Goal: Task Accomplishment & Management: Use online tool/utility

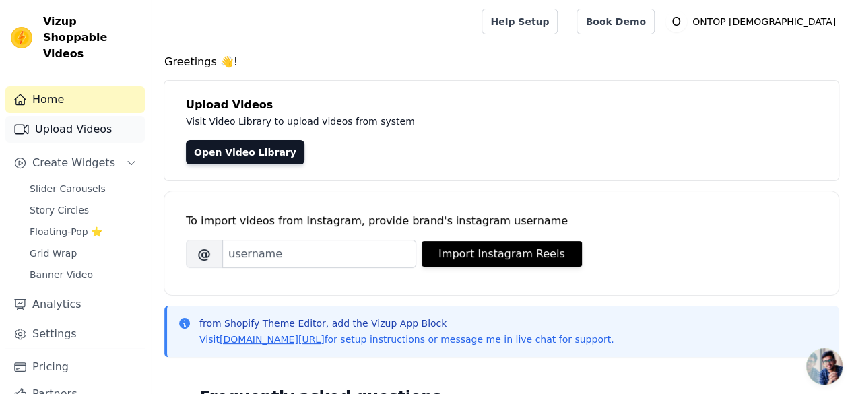
click at [62, 116] on link "Upload Videos" at bounding box center [74, 129] width 139 height 27
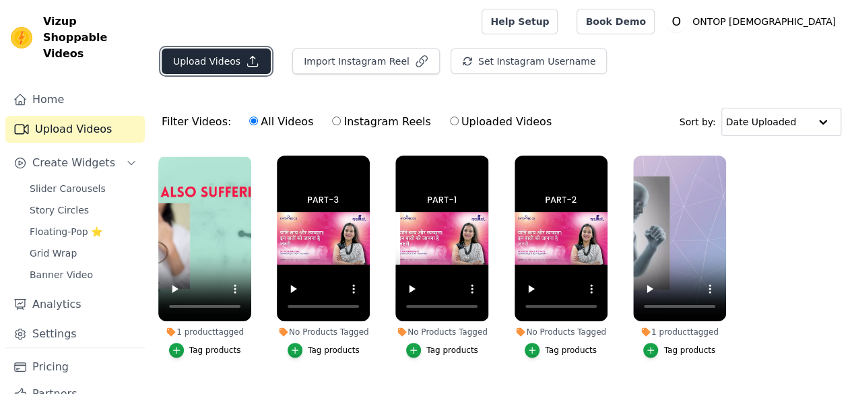
click at [222, 60] on button "Upload Videos" at bounding box center [216, 62] width 109 height 26
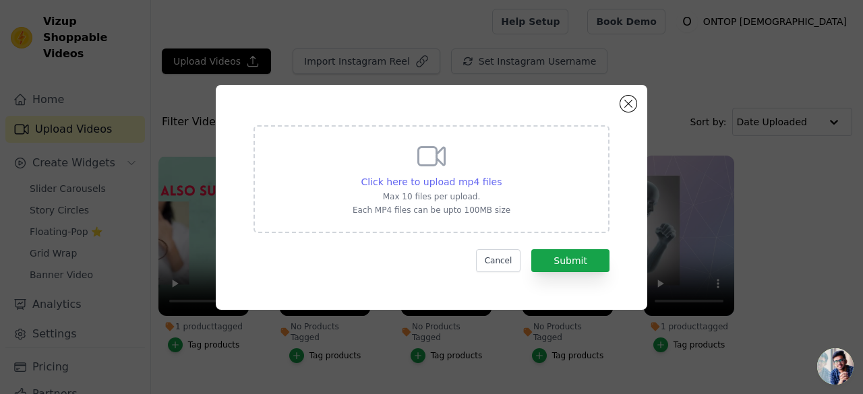
click at [454, 180] on span "Click here to upload mp4 files" at bounding box center [431, 182] width 141 height 11
click at [501, 175] on input "Click here to upload mp4 files Max 10 files per upload. Each MP4 files can be u…" at bounding box center [501, 175] width 1 height 1
type input "C:\fakepath\homev.mp4"
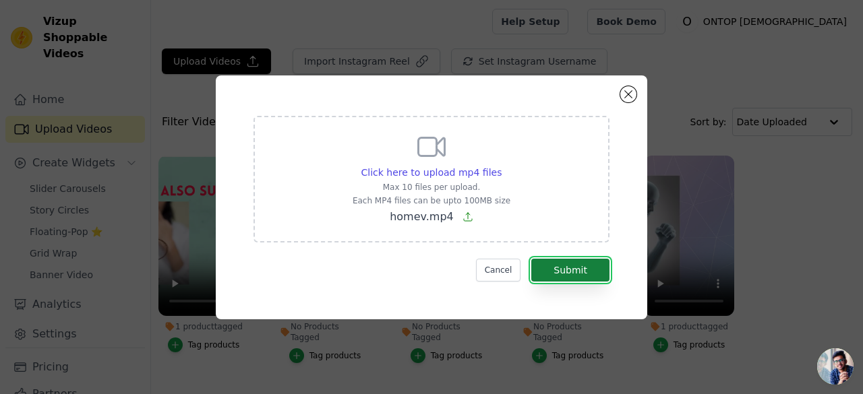
click at [585, 267] on button "Submit" at bounding box center [570, 270] width 78 height 23
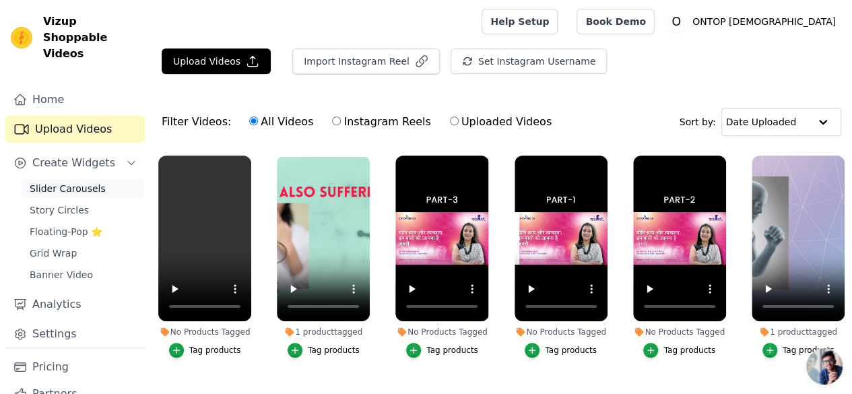
click at [59, 182] on span "Slider Carousels" at bounding box center [68, 188] width 76 height 13
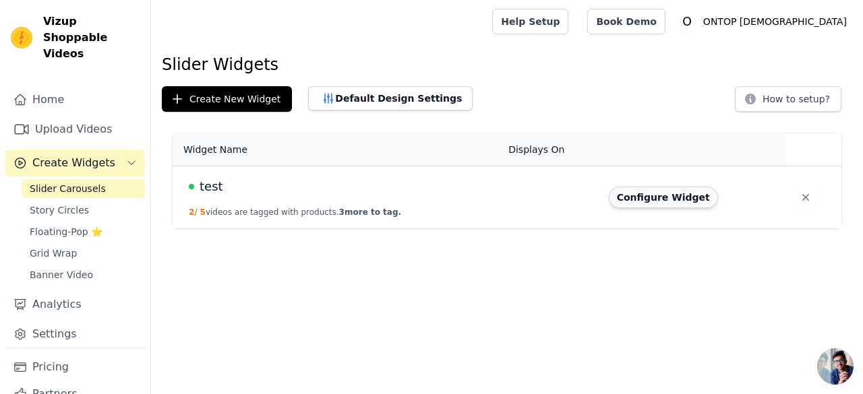
click at [642, 185] on td "Configure Widget" at bounding box center [692, 197] width 185 height 63
click at [658, 197] on button "Configure Widget" at bounding box center [662, 198] width 109 height 22
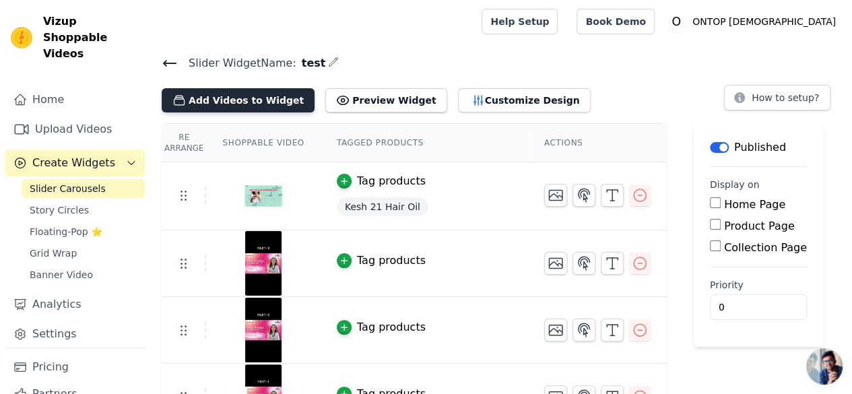
click at [238, 100] on button "Add Videos to Widget" at bounding box center [238, 100] width 153 height 24
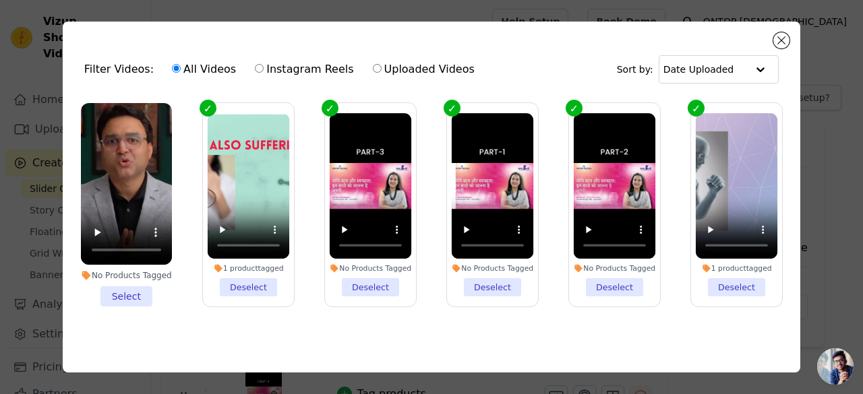
click at [124, 291] on li "No Products Tagged Select" at bounding box center [126, 205] width 91 height 204
click at [0, 0] on input "No Products Tagged Select" at bounding box center [0, 0] width 0 height 0
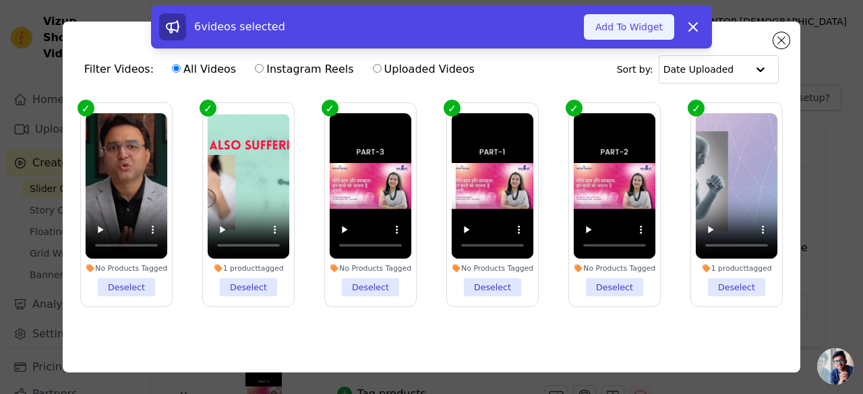
click at [620, 31] on button "Add To Widget" at bounding box center [629, 27] width 90 height 26
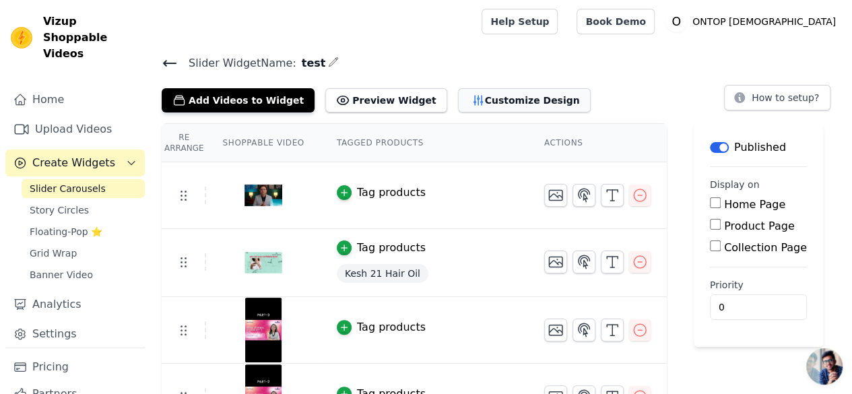
click at [499, 92] on button "Customize Design" at bounding box center [524, 100] width 133 height 24
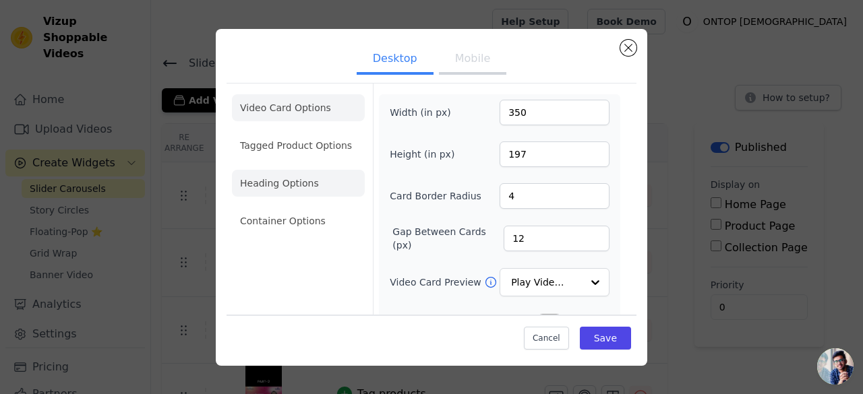
click at [290, 176] on li "Heading Options" at bounding box center [298, 183] width 133 height 27
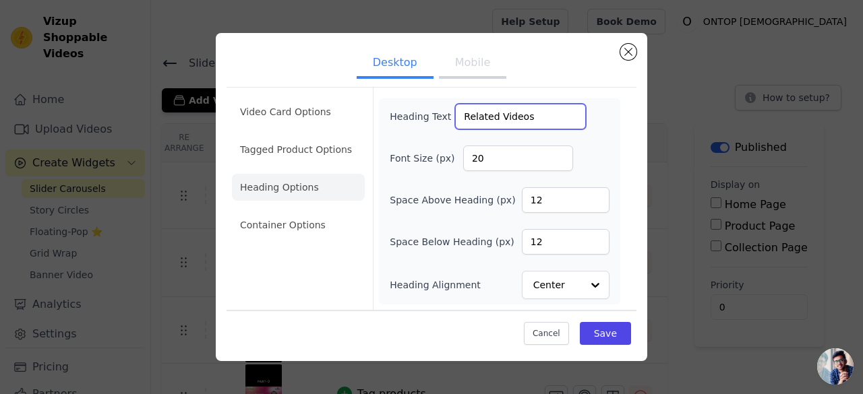
drag, startPoint x: 536, startPoint y: 115, endPoint x: 427, endPoint y: 117, distance: 109.2
click at [427, 117] on div "Heading Text Related Videos" at bounding box center [487, 117] width 196 height 26
paste input "Expert Recommendation"
type input "Expert Recommendation"
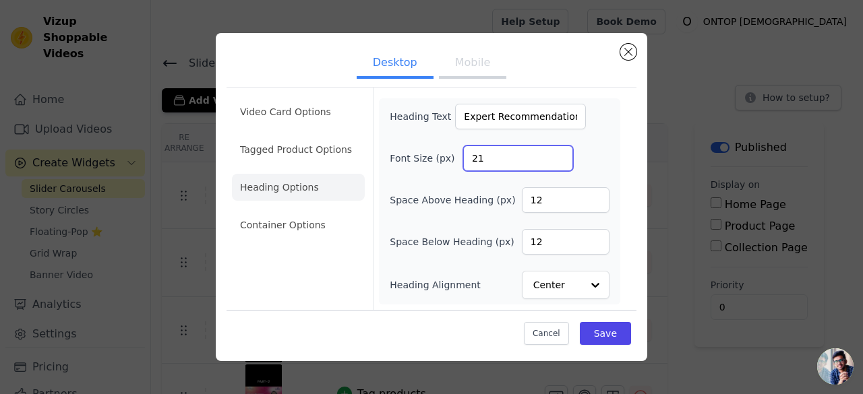
click at [559, 154] on input "21" at bounding box center [518, 159] width 110 height 26
click at [559, 154] on input "22" at bounding box center [518, 159] width 110 height 26
click at [559, 154] on input "23" at bounding box center [518, 159] width 110 height 26
click at [559, 154] on input "24" at bounding box center [518, 159] width 110 height 26
click at [559, 154] on input "25" at bounding box center [518, 159] width 110 height 26
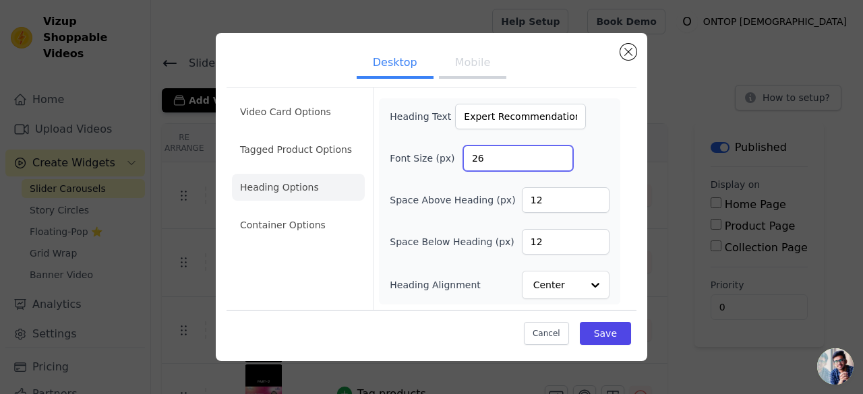
click at [559, 154] on input "26" at bounding box center [518, 159] width 110 height 26
click at [559, 154] on input "27" at bounding box center [518, 159] width 110 height 26
click at [559, 154] on input "28" at bounding box center [518, 159] width 110 height 26
click at [559, 154] on input "29" at bounding box center [518, 159] width 110 height 26
type input "30"
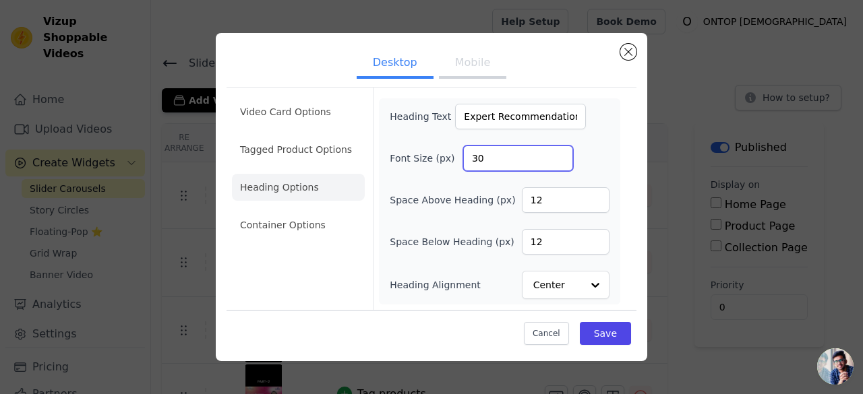
click at [559, 154] on input "30" at bounding box center [518, 159] width 110 height 26
click at [607, 325] on button "Save" at bounding box center [605, 333] width 51 height 23
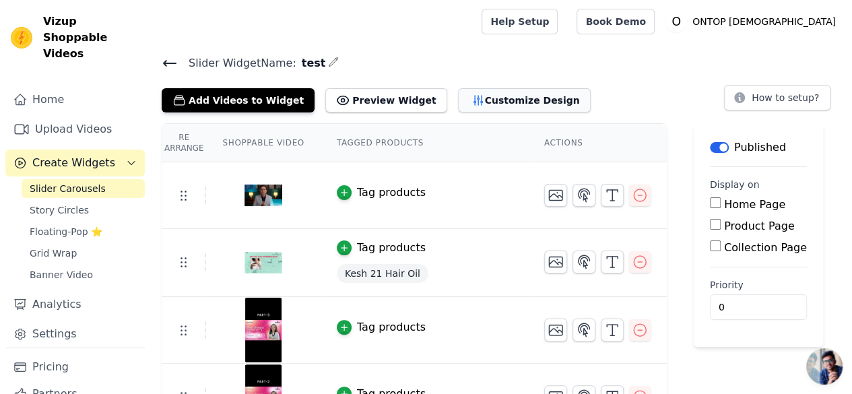
click at [458, 92] on button "Customize Design" at bounding box center [524, 100] width 133 height 24
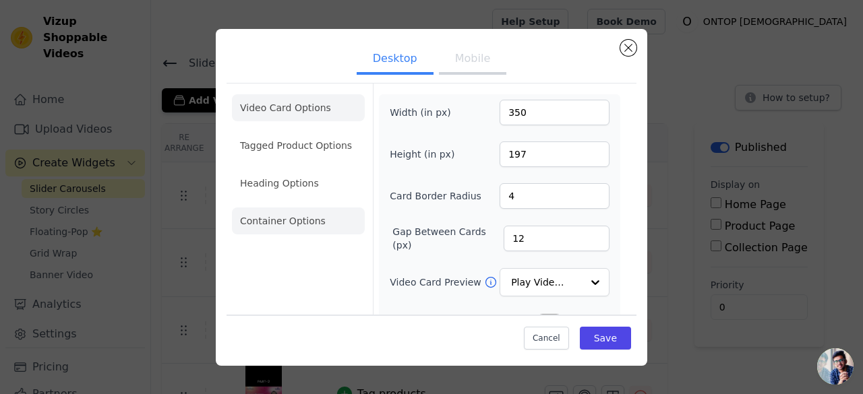
click at [301, 215] on li "Container Options" at bounding box center [298, 221] width 133 height 27
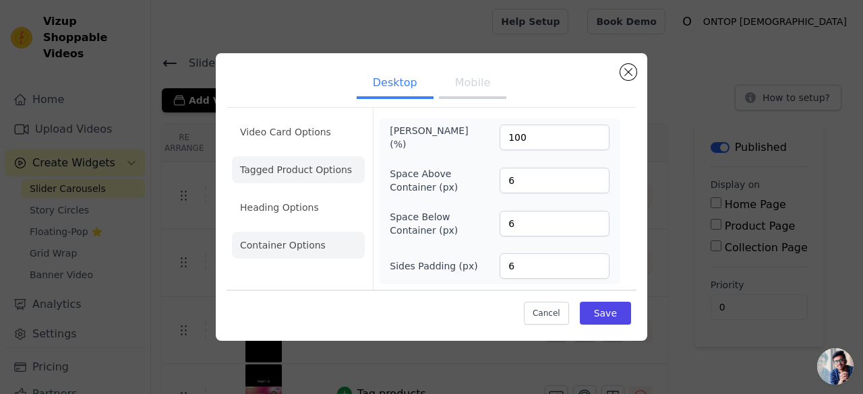
click at [315, 173] on li "Tagged Product Options" at bounding box center [298, 169] width 133 height 27
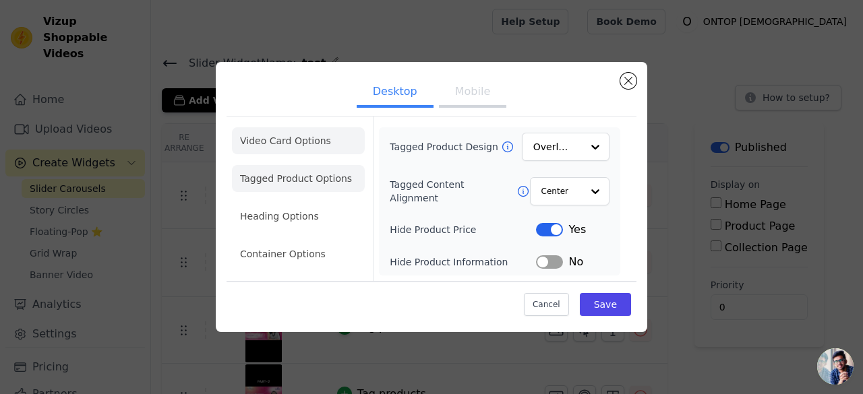
click at [315, 144] on li "Video Card Options" at bounding box center [298, 140] width 133 height 27
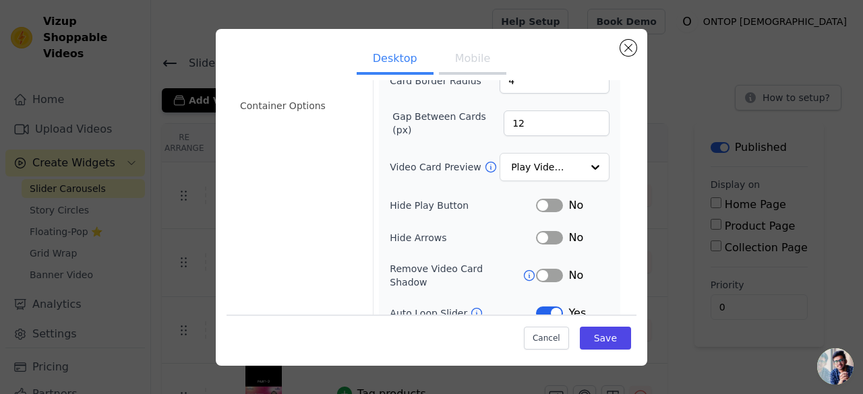
scroll to position [48, 0]
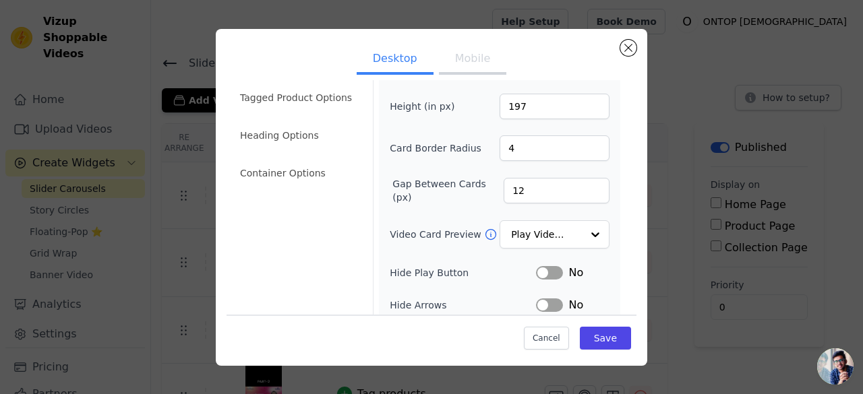
click at [458, 63] on button "Mobile" at bounding box center [472, 60] width 67 height 30
click at [376, 63] on button "Desktop" at bounding box center [394, 60] width 77 height 30
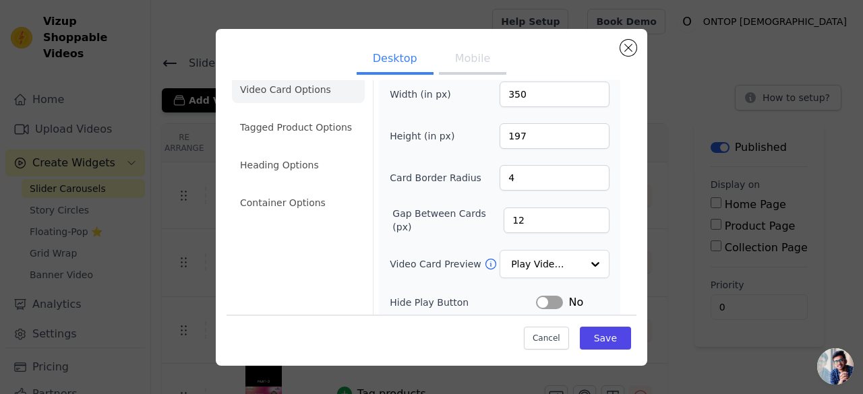
scroll to position [67, 0]
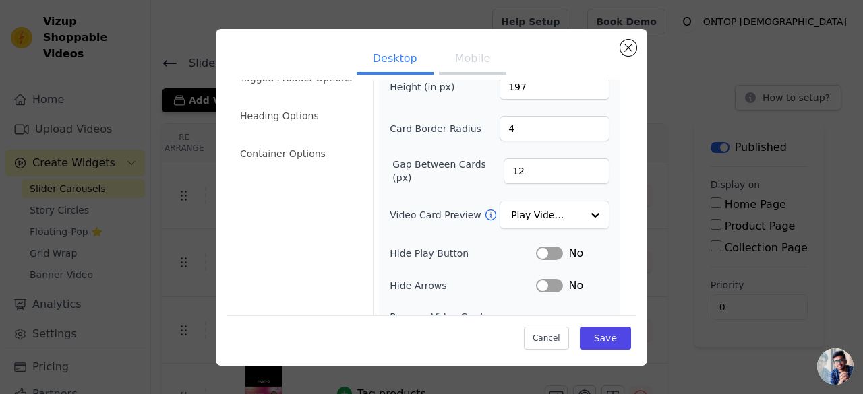
click at [543, 227] on div "Width (in px) 350 Height (in px) 197 Card Border Radius 4 Gap Between Cards (px…" at bounding box center [499, 233] width 220 height 402
click at [542, 214] on input "Video Card Preview" at bounding box center [545, 215] width 69 height 27
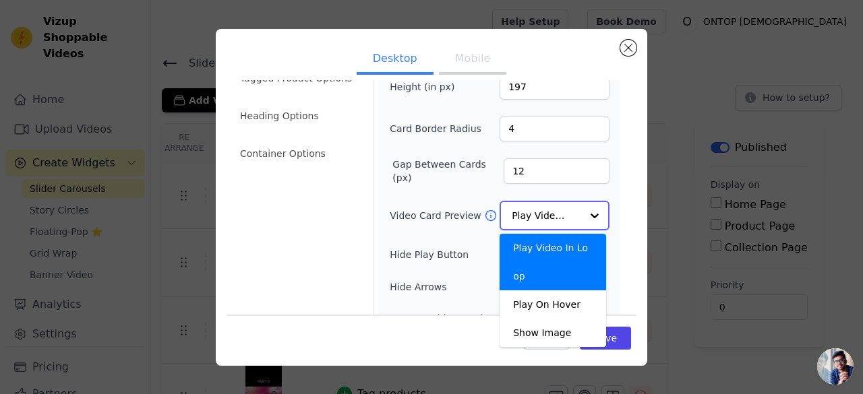
click at [542, 214] on input "Video Card Preview" at bounding box center [545, 215] width 69 height 27
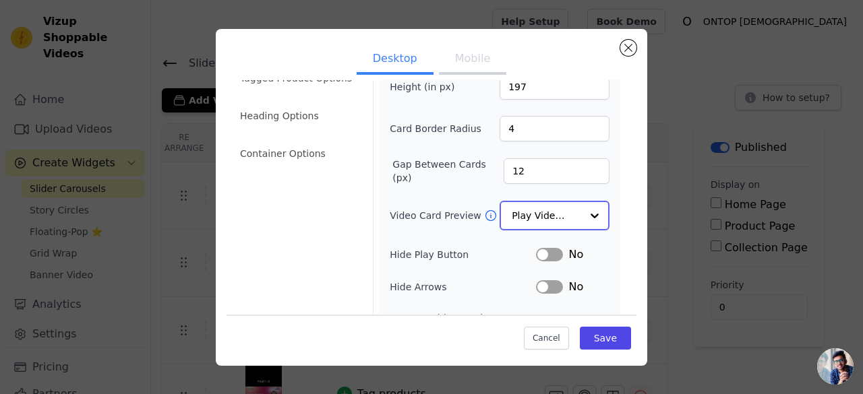
click at [542, 214] on input "Video Card Preview" at bounding box center [545, 215] width 69 height 27
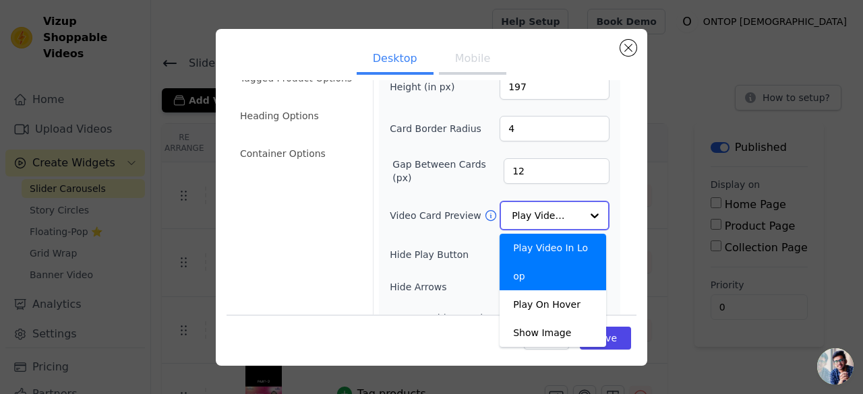
click at [536, 219] on input "Video Card Preview" at bounding box center [545, 215] width 69 height 27
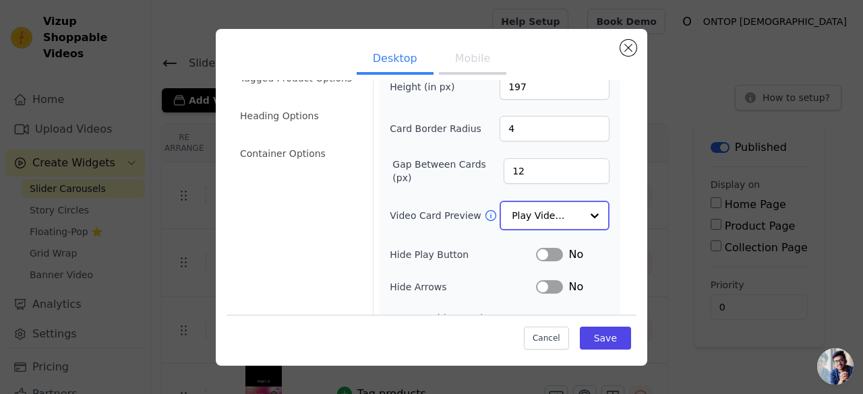
scroll to position [0, 0]
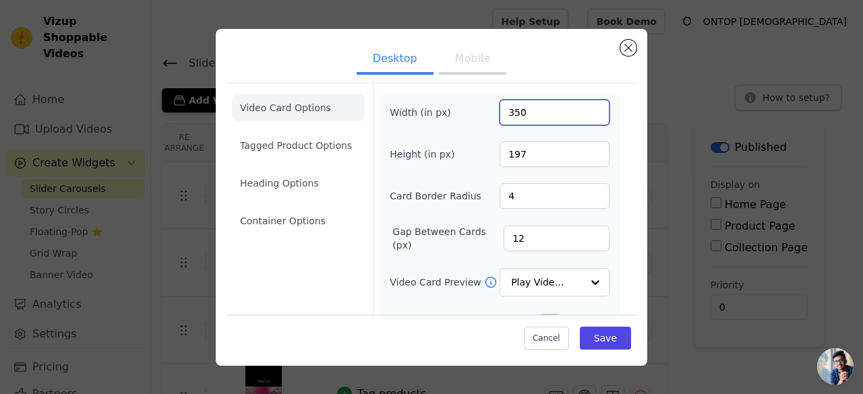
drag, startPoint x: 505, startPoint y: 114, endPoint x: 496, endPoint y: 115, distance: 8.9
click at [499, 115] on input "350" at bounding box center [554, 113] width 110 height 26
type input "400"
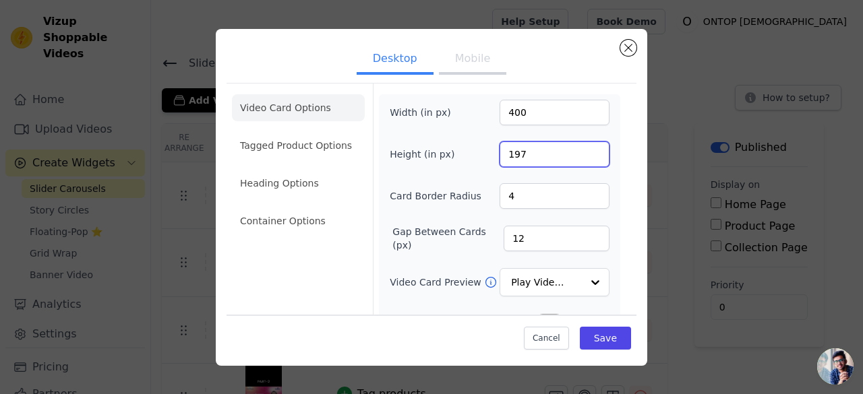
drag, startPoint x: 527, startPoint y: 154, endPoint x: 487, endPoint y: 156, distance: 40.5
click at [487, 156] on div "Height (in px) 197" at bounding box center [499, 155] width 220 height 26
type input "250"
click at [606, 334] on button "Save" at bounding box center [605, 338] width 51 height 23
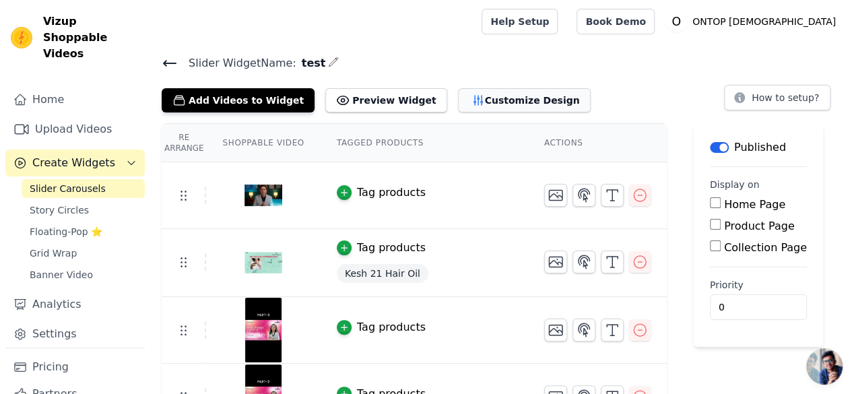
click at [489, 91] on button "Customize Design" at bounding box center [524, 100] width 133 height 24
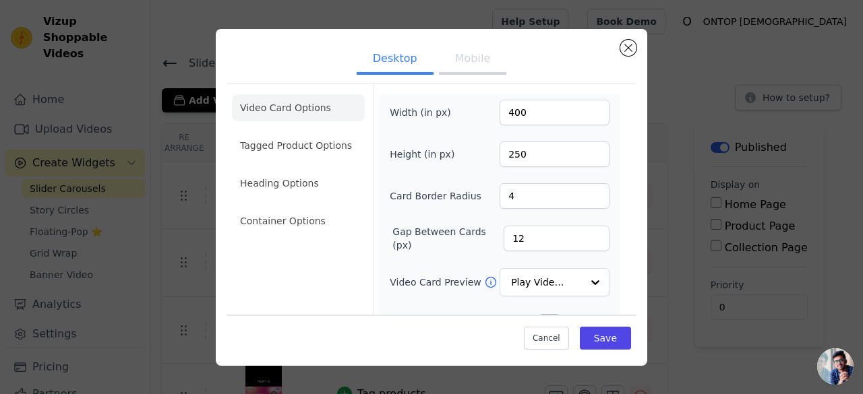
scroll to position [67, 0]
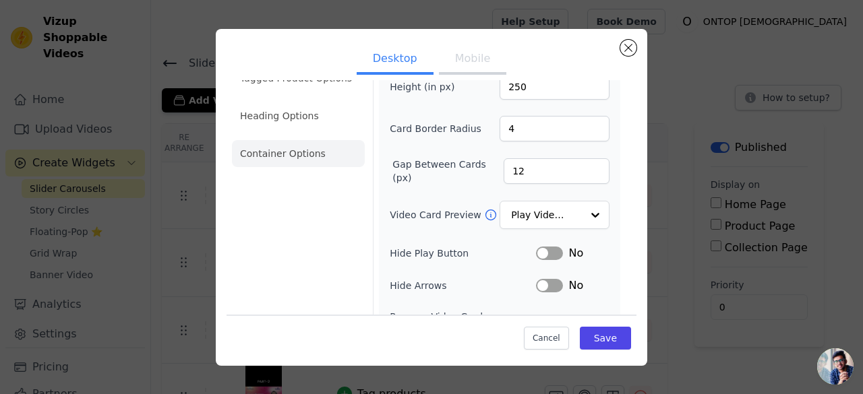
click at [315, 152] on li "Container Options" at bounding box center [298, 153] width 133 height 27
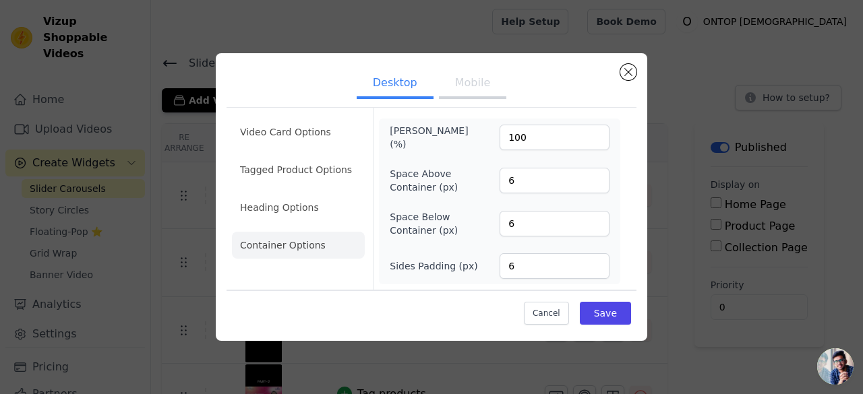
scroll to position [0, 0]
click at [305, 139] on li "Video Card Options" at bounding box center [298, 132] width 133 height 27
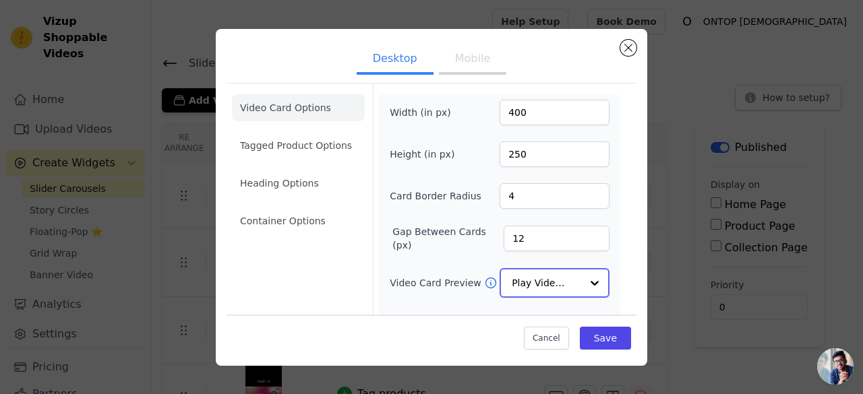
click at [532, 272] on input "Video Card Preview" at bounding box center [545, 283] width 69 height 27
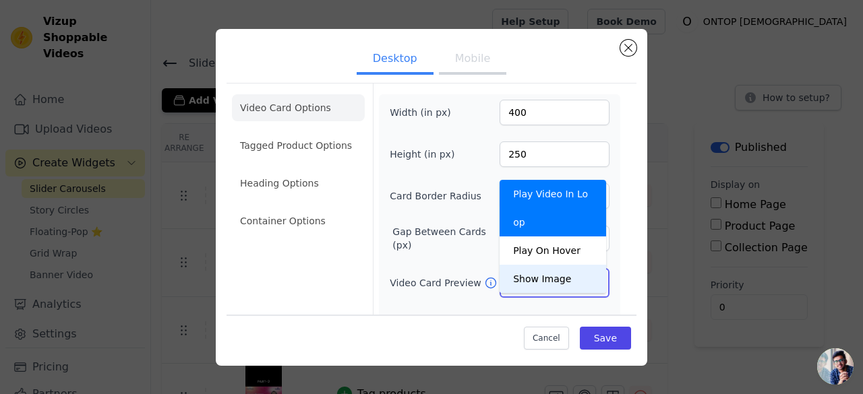
click at [538, 265] on div "Show Image" at bounding box center [552, 279] width 106 height 28
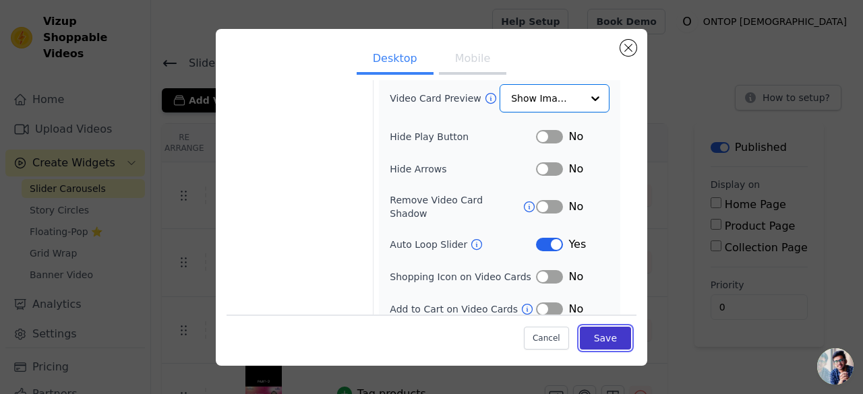
click at [598, 333] on button "Save" at bounding box center [605, 338] width 51 height 23
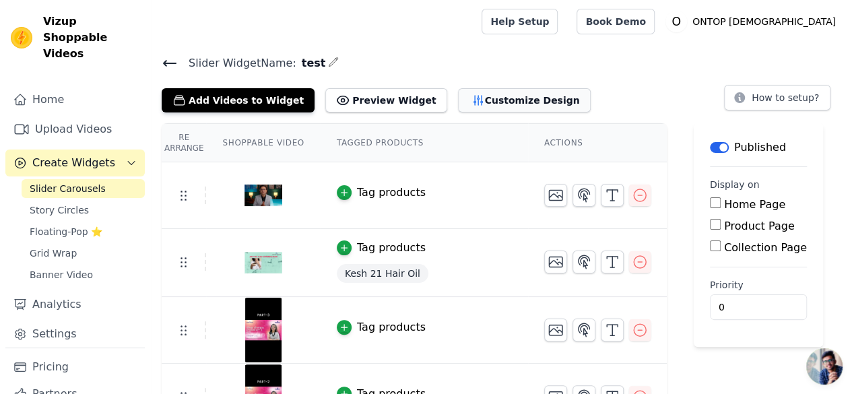
click at [458, 95] on button "Customize Design" at bounding box center [524, 100] width 133 height 24
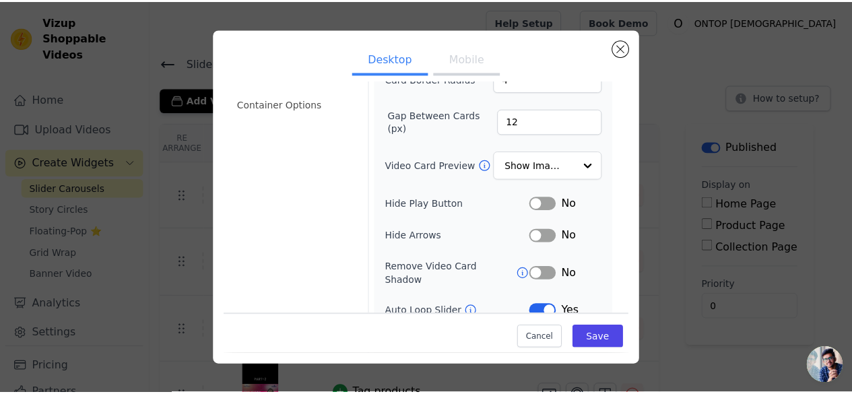
scroll to position [135, 0]
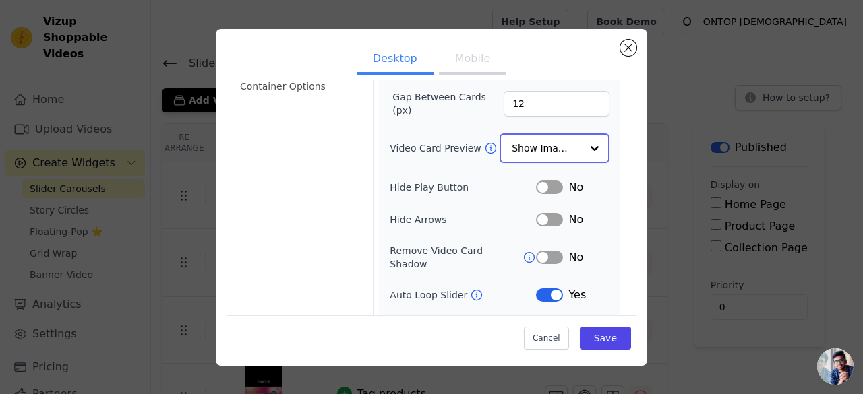
click at [550, 150] on input "Video Card Preview" at bounding box center [545, 148] width 69 height 27
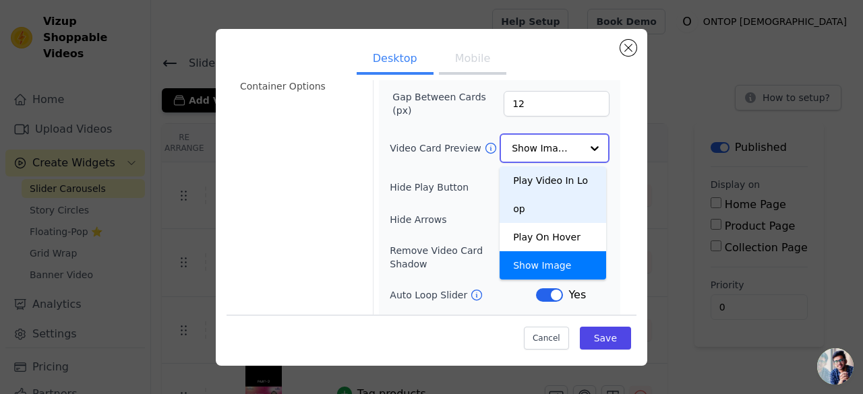
click at [549, 175] on div "Play Video In Loop" at bounding box center [552, 194] width 106 height 57
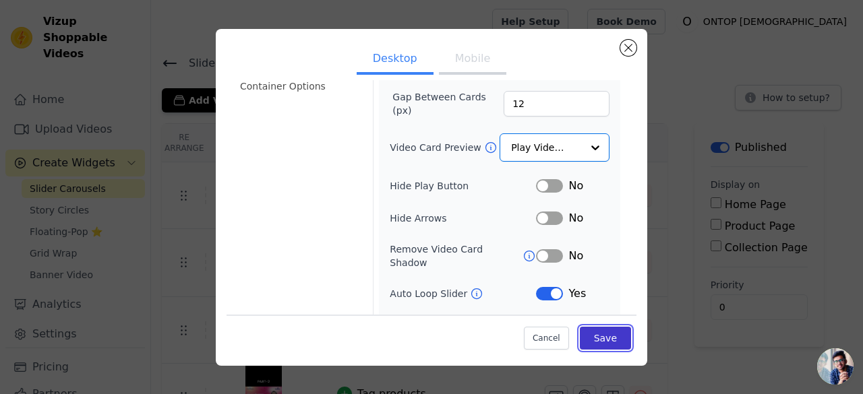
click at [607, 334] on button "Save" at bounding box center [605, 338] width 51 height 23
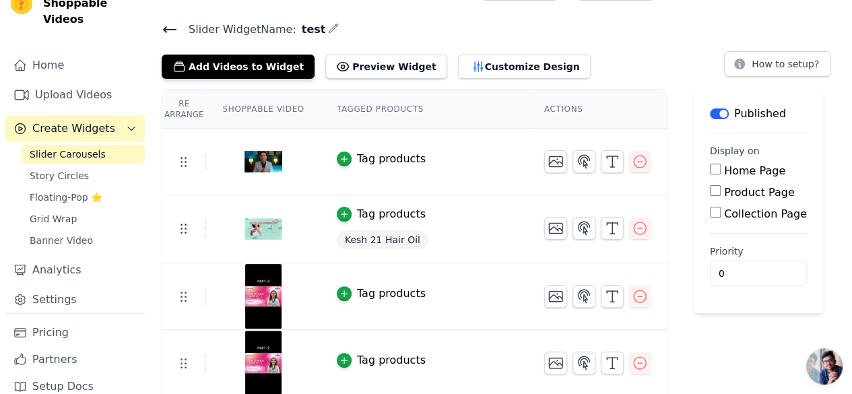
scroll to position [33, 0]
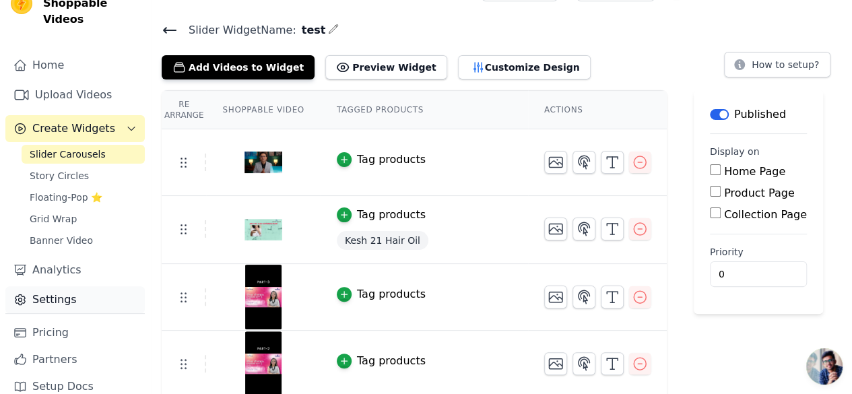
click at [58, 286] on link "Settings" at bounding box center [74, 299] width 139 height 27
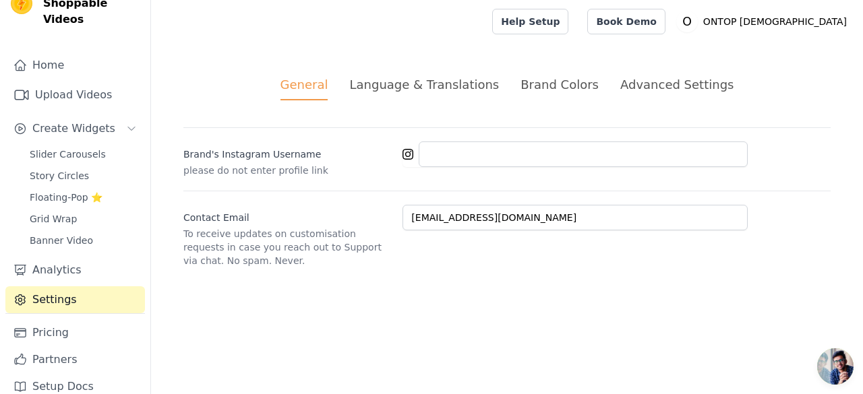
click at [666, 86] on div "Advanced Settings" at bounding box center [676, 84] width 113 height 18
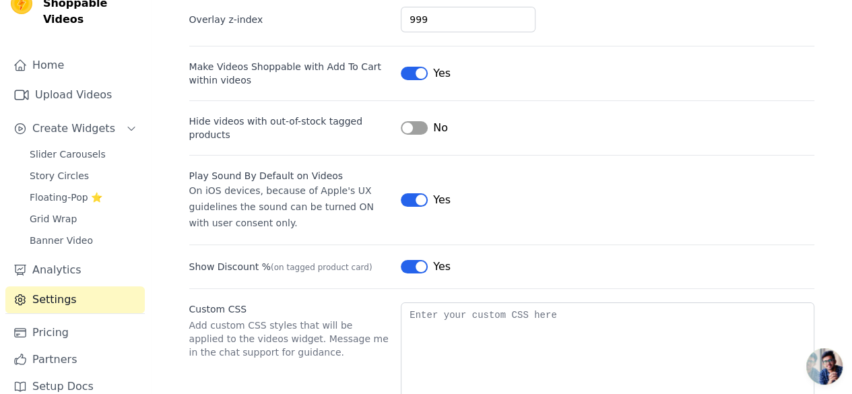
scroll to position [182, 0]
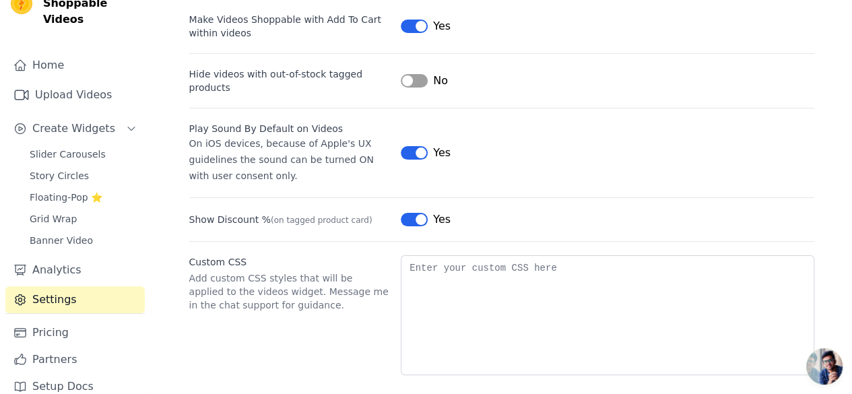
click at [819, 369] on span "Open chat" at bounding box center [825, 366] width 36 height 36
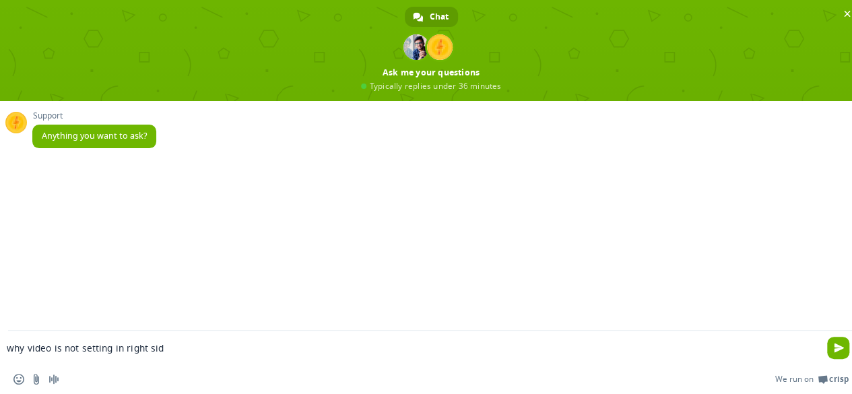
type textarea "why video is not setting in right side"
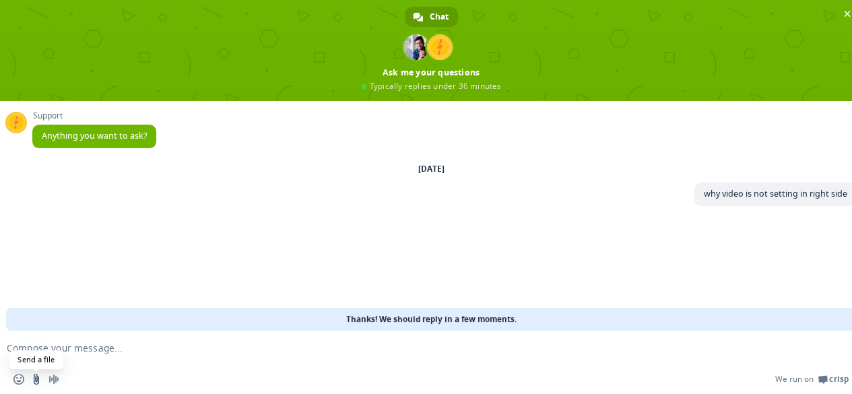
click at [35, 379] on input "Send a file" at bounding box center [36, 379] width 11 height 11
click at [303, 344] on textarea "Compose your message..." at bounding box center [410, 348] width 806 height 12
type textarea "white space"
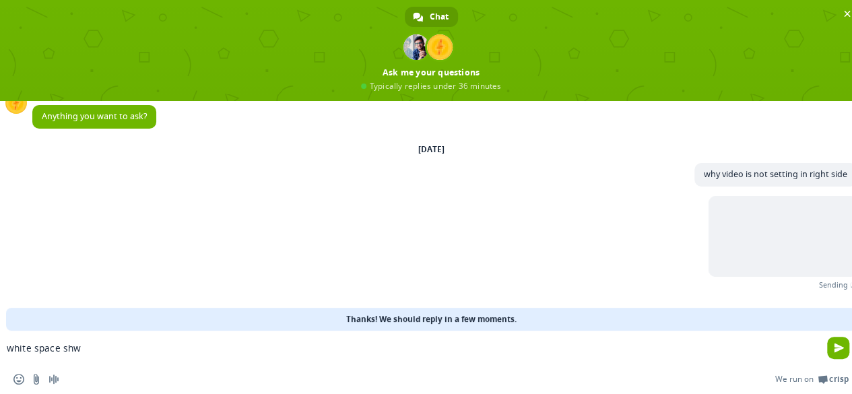
scroll to position [0, 0]
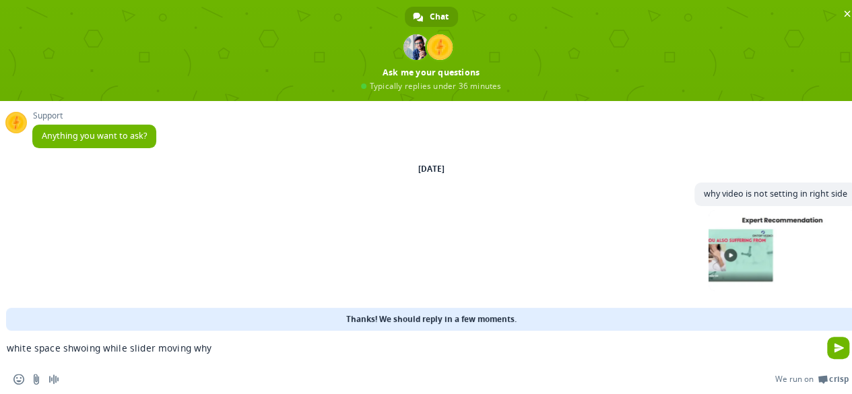
type textarea "white space shwoing while slider moving why?"
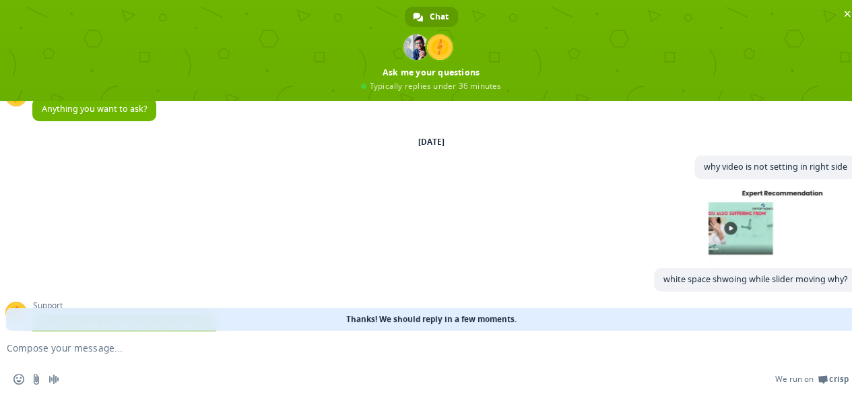
scroll to position [115, 0]
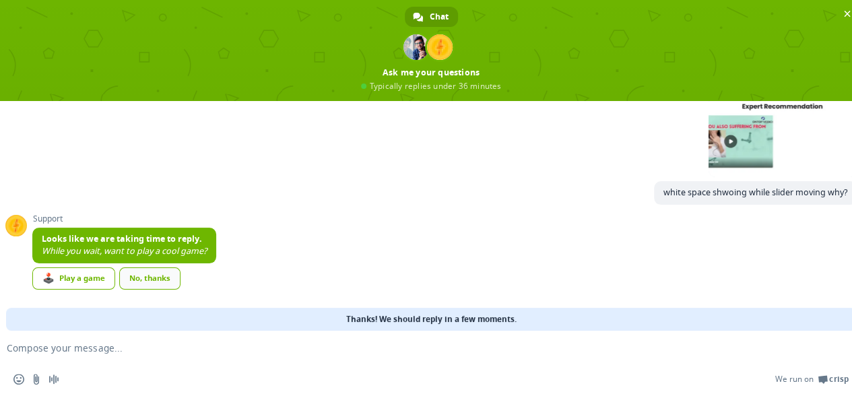
click at [177, 278] on div "No, thanks" at bounding box center [149, 279] width 61 height 22
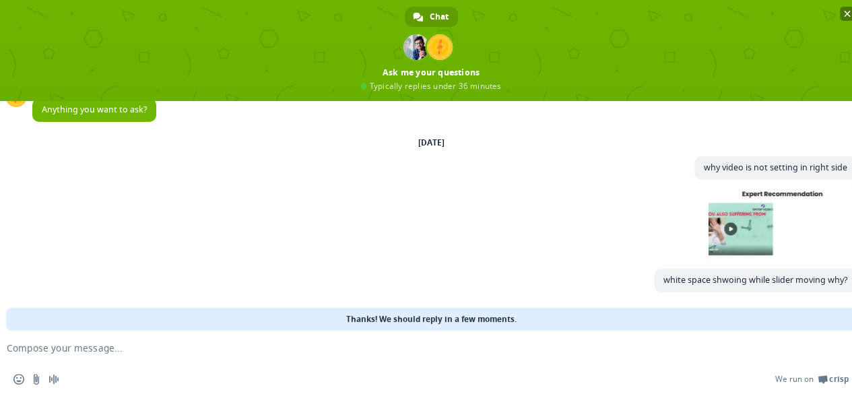
click at [844, 13] on span "Close chat" at bounding box center [847, 14] width 7 height 7
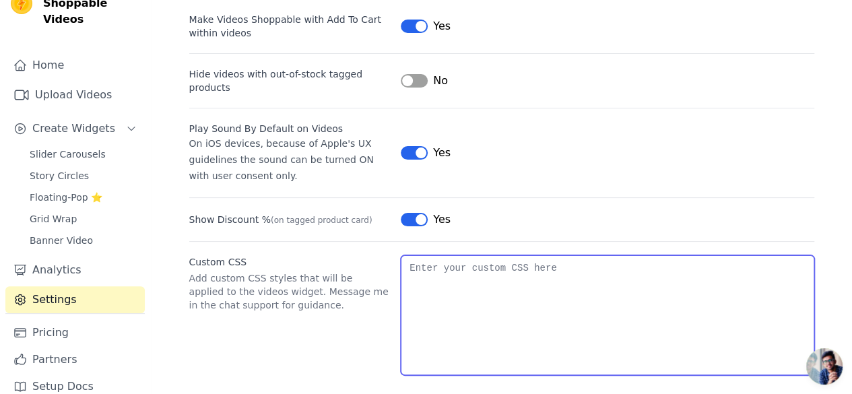
click at [519, 309] on textarea "Custom CSS" at bounding box center [607, 315] width 413 height 120
paste textarea ".wizup-app .swiper-vizup-container.svelte-16qyqnt { width: 1515px !important; }"
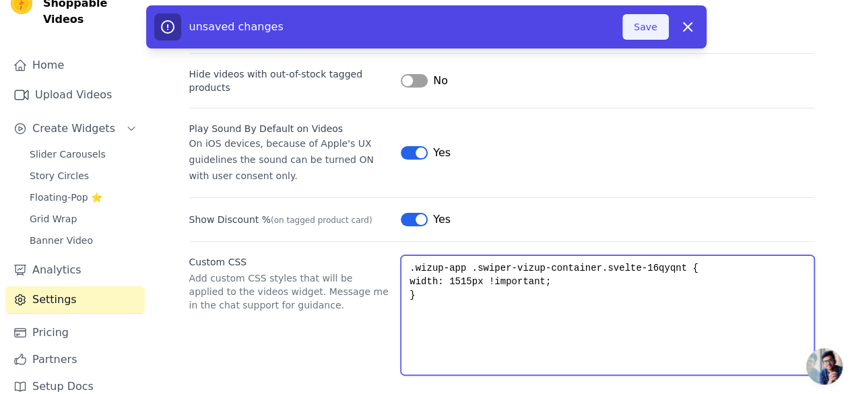
type textarea ".wizup-app .swiper-vizup-container.svelte-16qyqnt { width: 1515px !important; }"
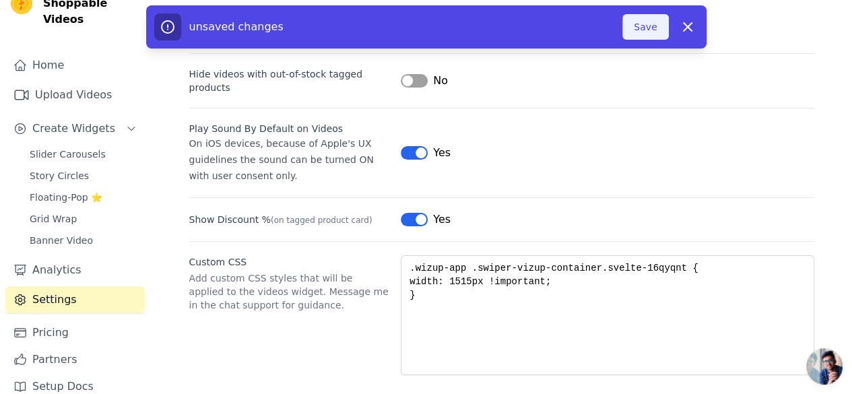
click at [647, 22] on button "Save" at bounding box center [646, 27] width 46 height 26
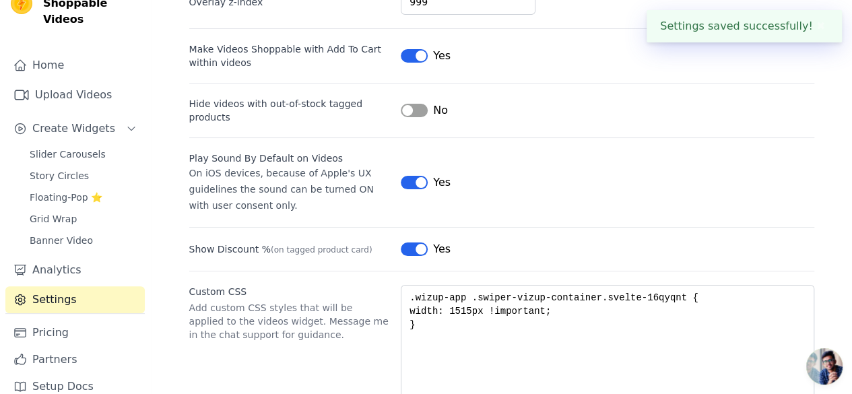
scroll to position [182, 0]
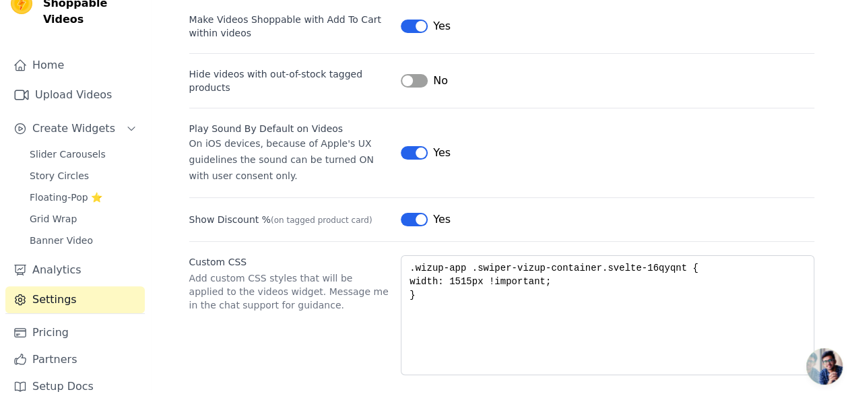
click at [829, 369] on span "Open chat" at bounding box center [825, 366] width 36 height 36
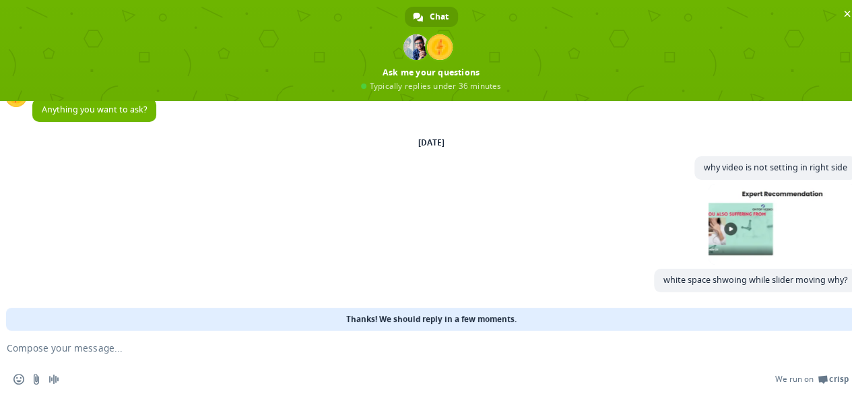
click at [442, 355] on form at bounding box center [416, 349] width 806 height 36
click at [98, 345] on textarea "Compose your message..." at bounding box center [410, 348] width 806 height 12
type textarea "?"
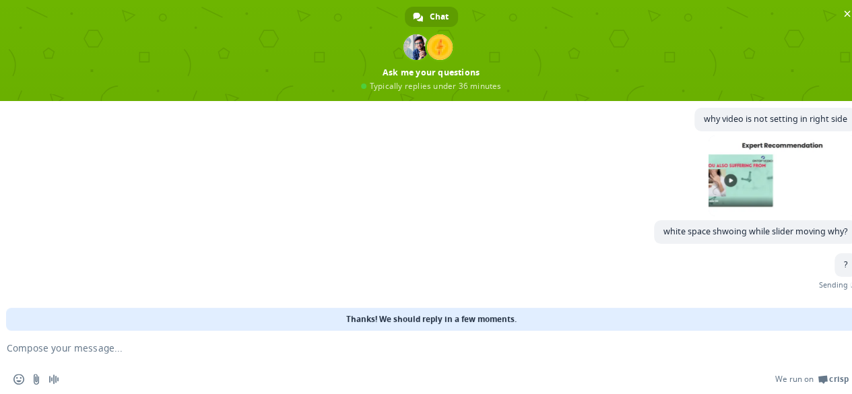
scroll to position [55, 0]
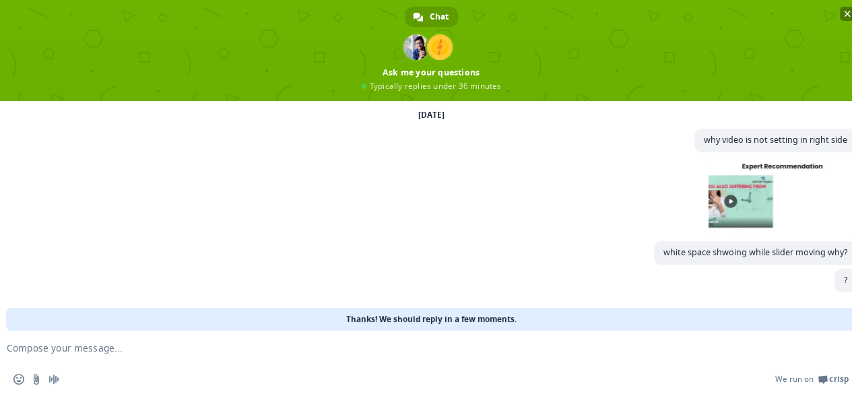
click at [845, 11] on span "Close chat" at bounding box center [847, 14] width 7 height 7
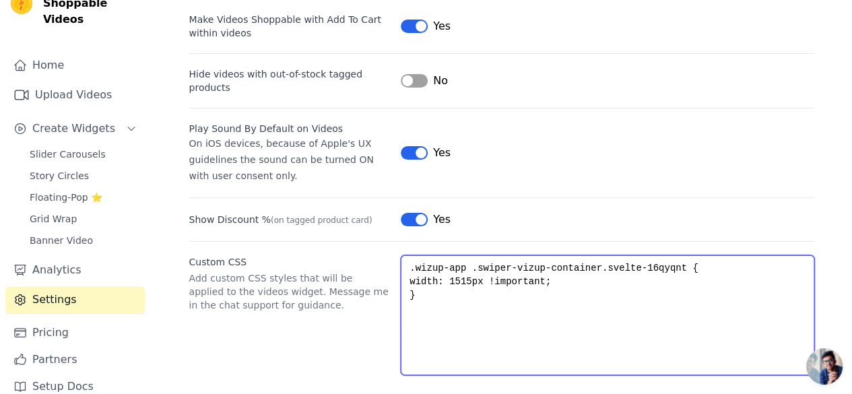
drag, startPoint x: 424, startPoint y: 280, endPoint x: 397, endPoint y: 250, distance: 40.1
click at [397, 250] on div "Custom CSS Add custom CSS styles that will be applied to the videos widget. Mes…" at bounding box center [501, 308] width 625 height 134
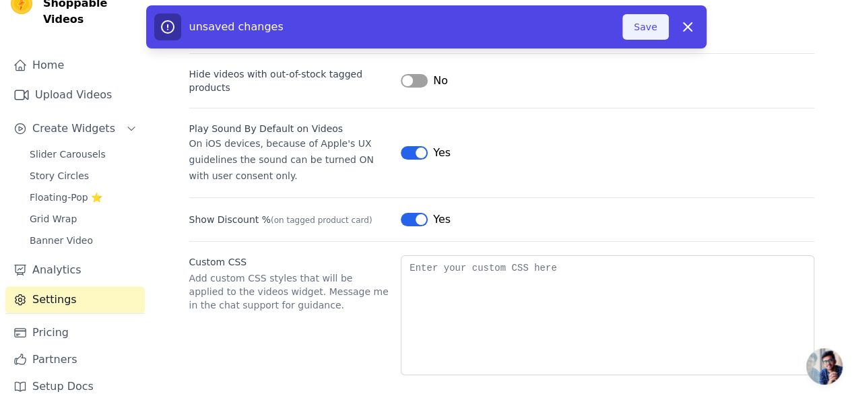
click at [652, 24] on button "Save" at bounding box center [646, 27] width 46 height 26
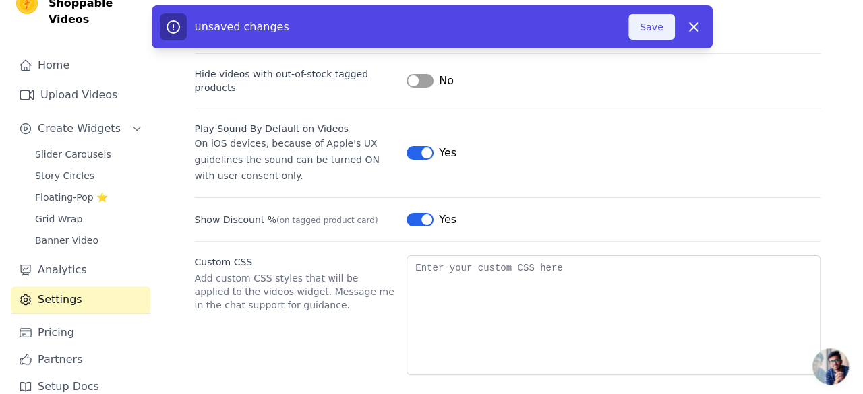
scroll to position [0, 0]
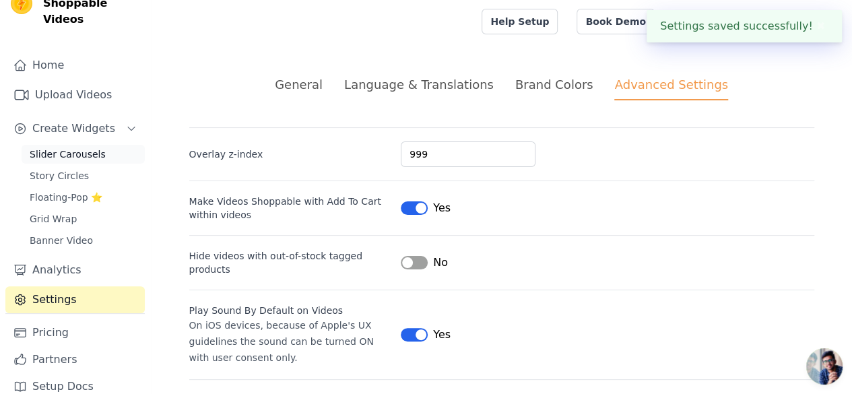
click at [59, 148] on span "Slider Carousels" at bounding box center [68, 154] width 76 height 13
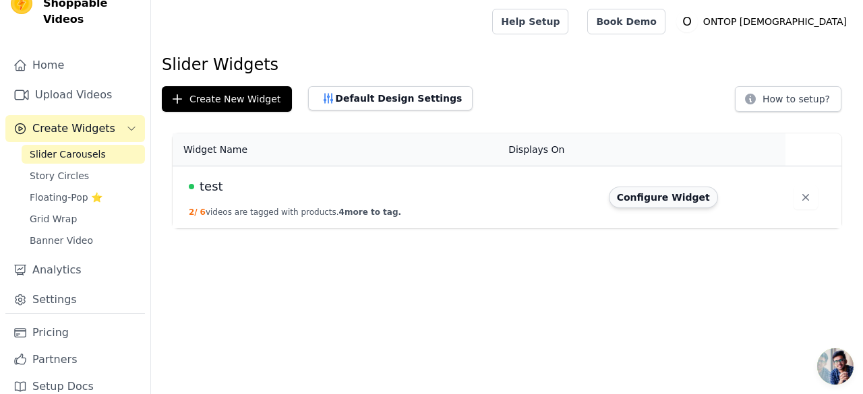
click at [660, 192] on button "Configure Widget" at bounding box center [662, 198] width 109 height 22
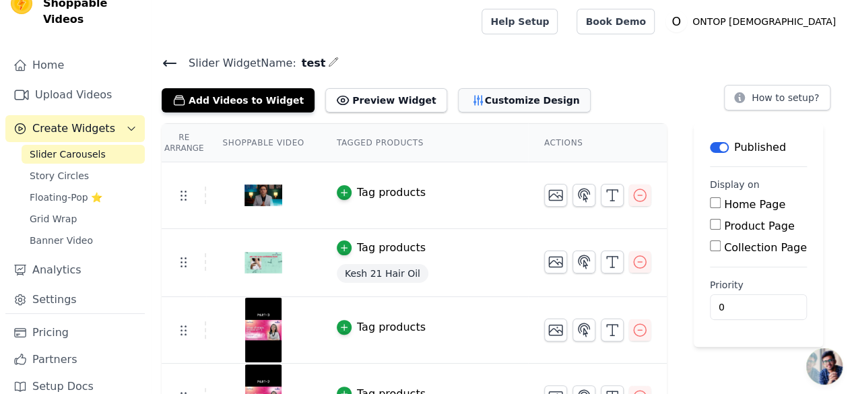
click at [480, 98] on button "Customize Design" at bounding box center [524, 100] width 133 height 24
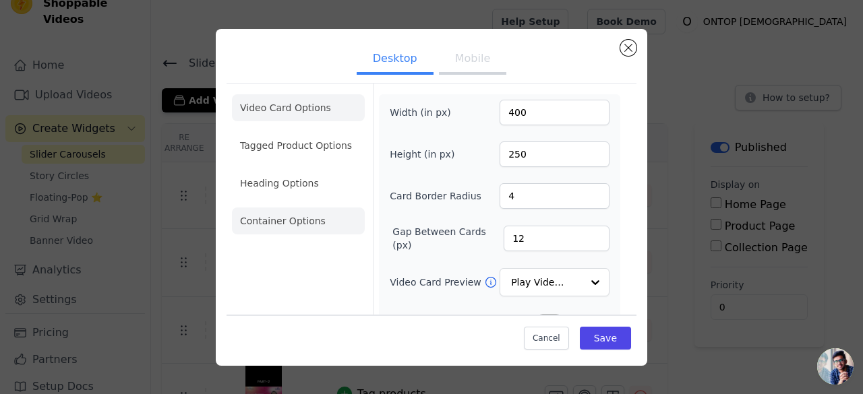
click at [280, 219] on li "Container Options" at bounding box center [298, 221] width 133 height 27
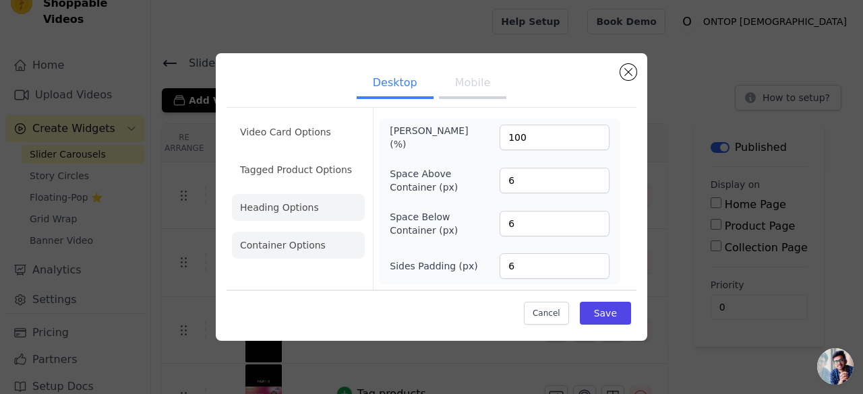
click at [336, 210] on li "Heading Options" at bounding box center [298, 207] width 133 height 27
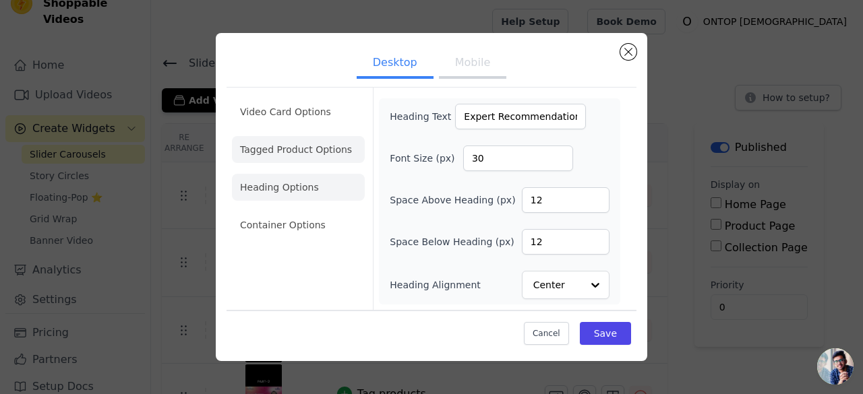
click at [321, 158] on li "Tagged Product Options" at bounding box center [298, 149] width 133 height 27
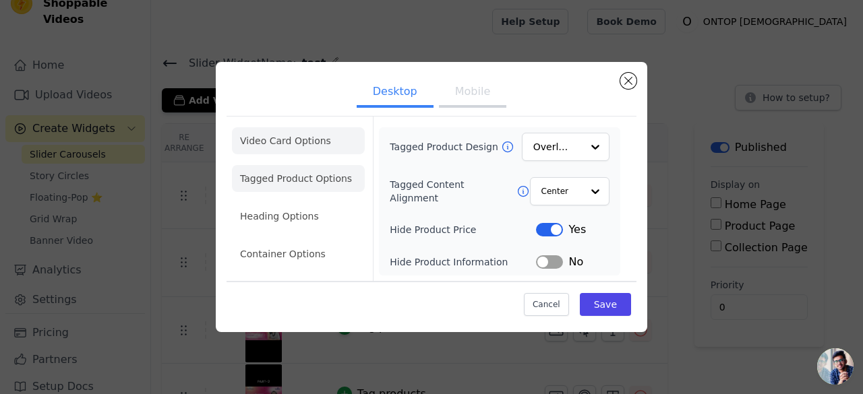
click at [311, 144] on li "Video Card Options" at bounding box center [298, 140] width 133 height 27
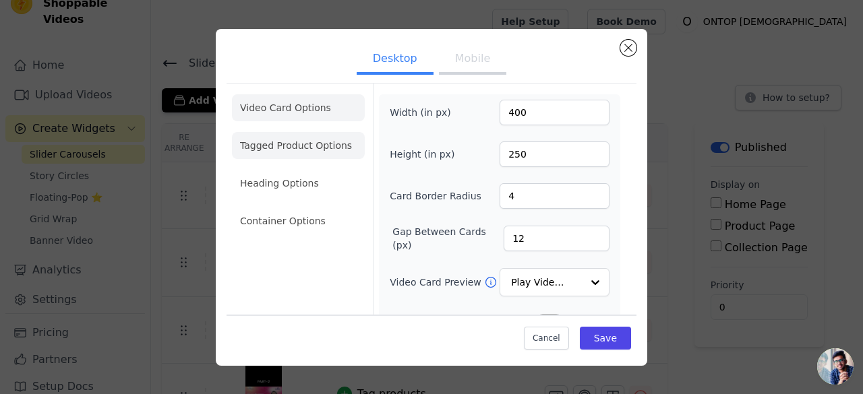
click at [313, 145] on li "Tagged Product Options" at bounding box center [298, 145] width 133 height 27
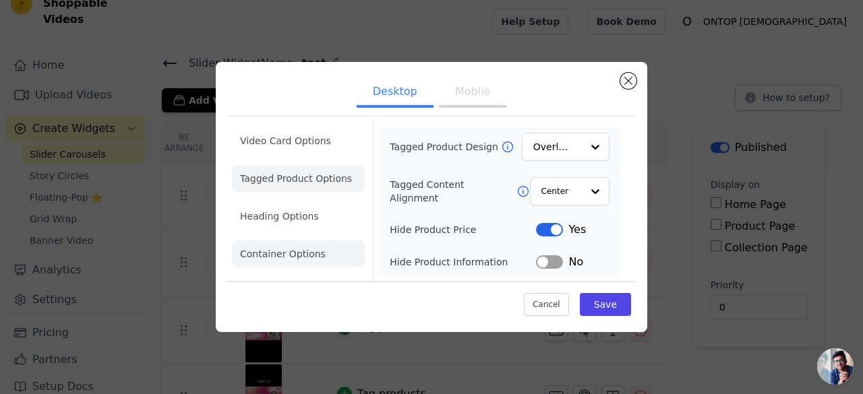
click at [288, 253] on li "Container Options" at bounding box center [298, 254] width 133 height 27
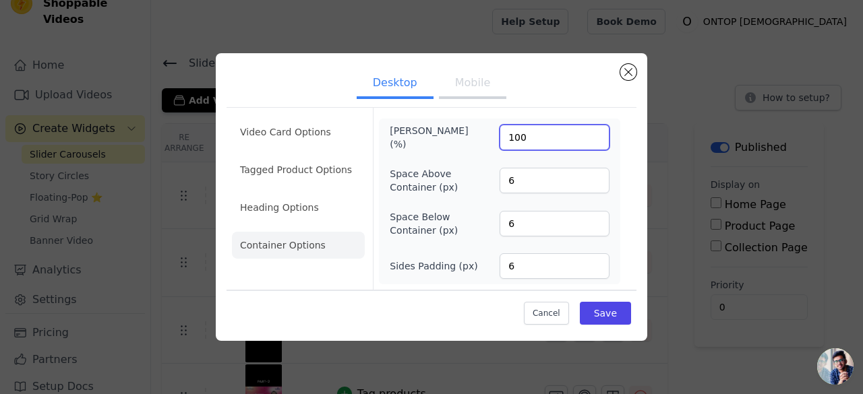
click at [550, 135] on input "100" at bounding box center [554, 138] width 110 height 26
drag, startPoint x: 532, startPoint y: 137, endPoint x: 507, endPoint y: 138, distance: 24.9
click at [507, 138] on input "100" at bounding box center [554, 138] width 110 height 26
type input "50"
click at [594, 312] on button "Save" at bounding box center [605, 313] width 51 height 23
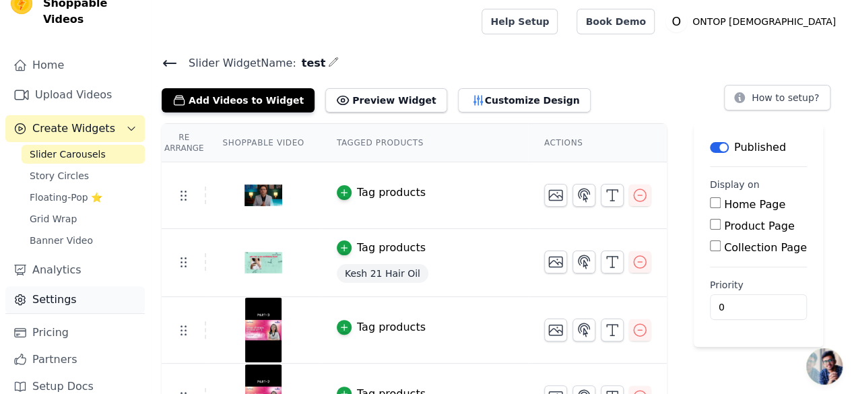
click at [59, 286] on link "Settings" at bounding box center [74, 299] width 139 height 27
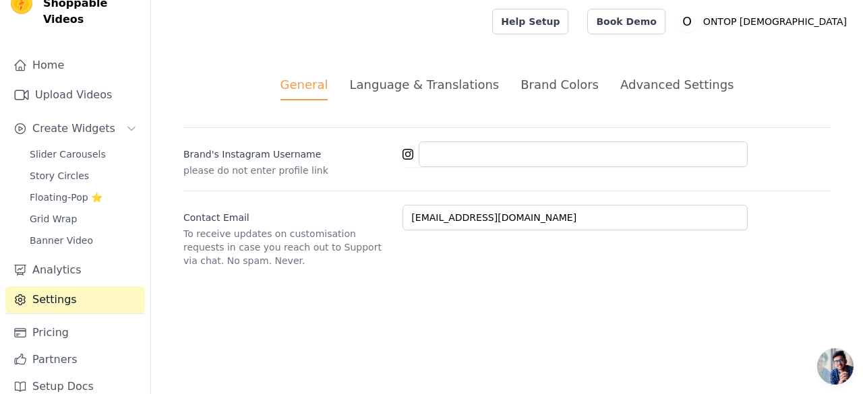
click at [693, 90] on div "Advanced Settings" at bounding box center [676, 84] width 113 height 18
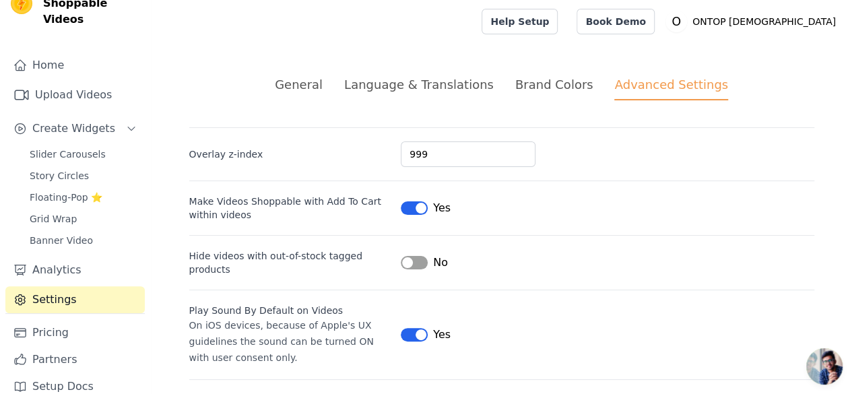
click at [321, 92] on div "General" at bounding box center [299, 84] width 48 height 18
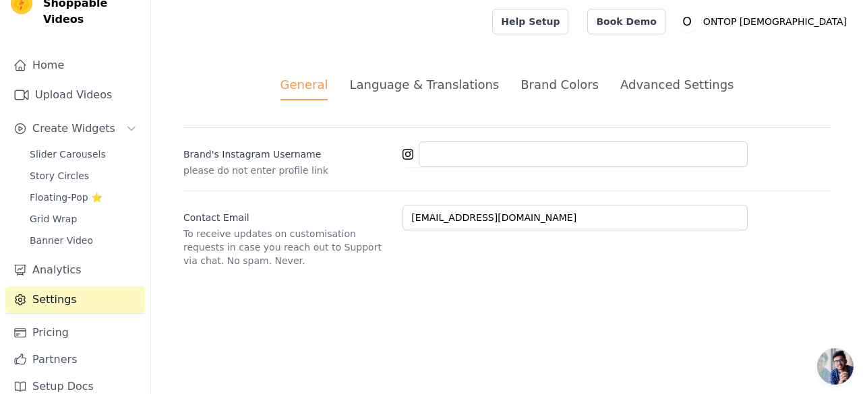
click at [400, 80] on div "Language & Translations" at bounding box center [424, 84] width 150 height 18
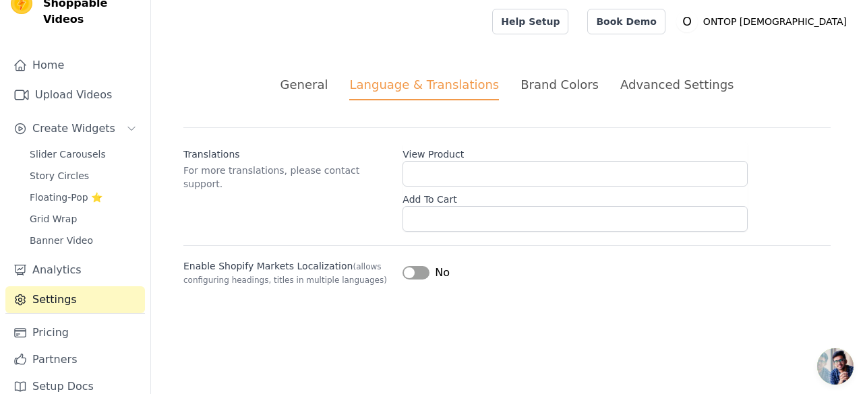
click at [549, 76] on div "Brand Colors" at bounding box center [559, 84] width 78 height 18
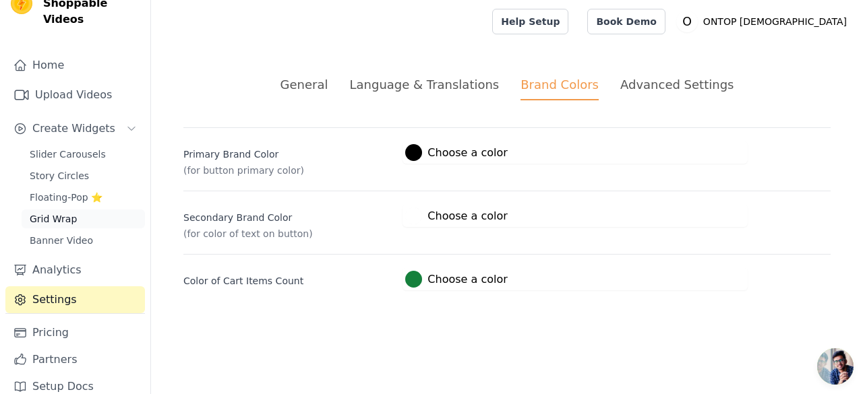
click at [42, 212] on span "Grid Wrap" at bounding box center [53, 218] width 47 height 13
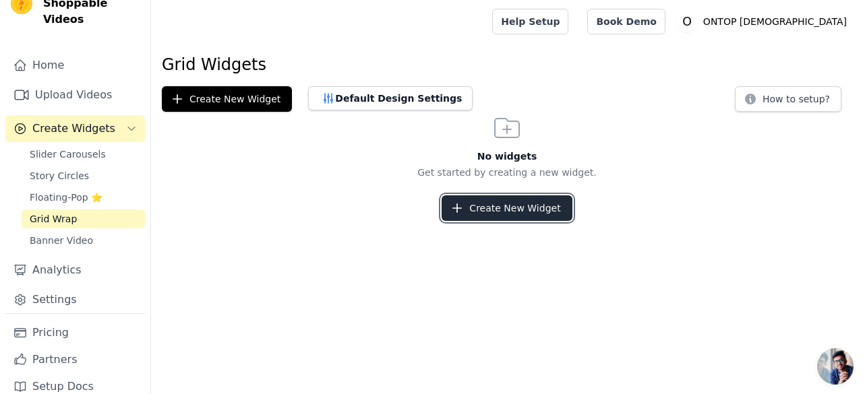
click at [447, 214] on button "Create New Widget" at bounding box center [506, 208] width 130 height 26
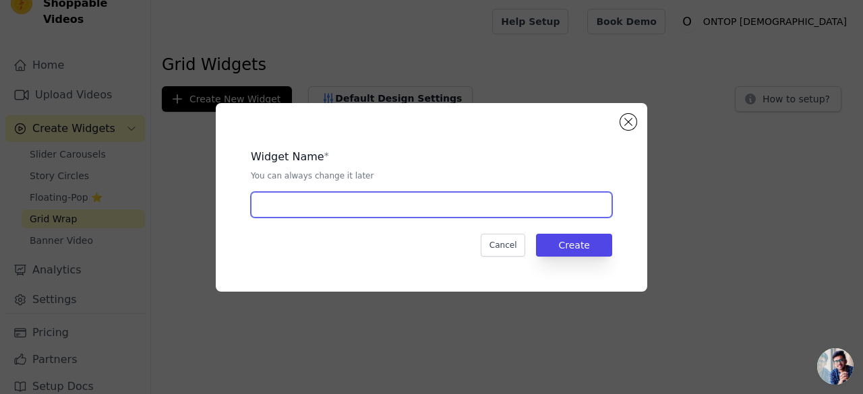
click at [448, 207] on input "text" at bounding box center [431, 205] width 361 height 26
type input "test"
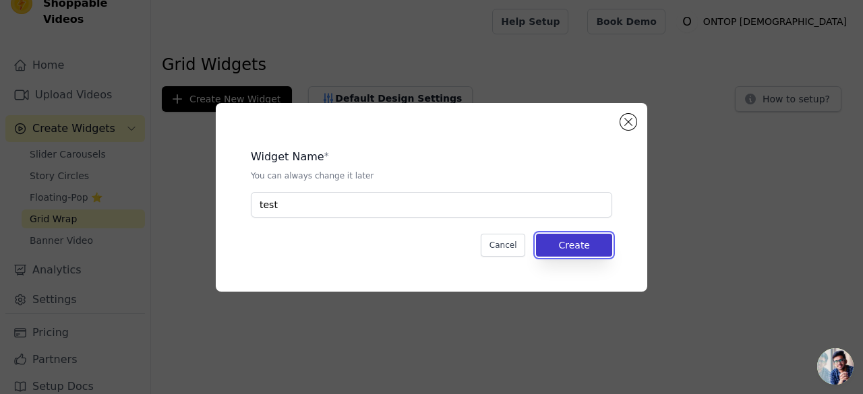
click at [582, 238] on button "Create" at bounding box center [574, 245] width 76 height 23
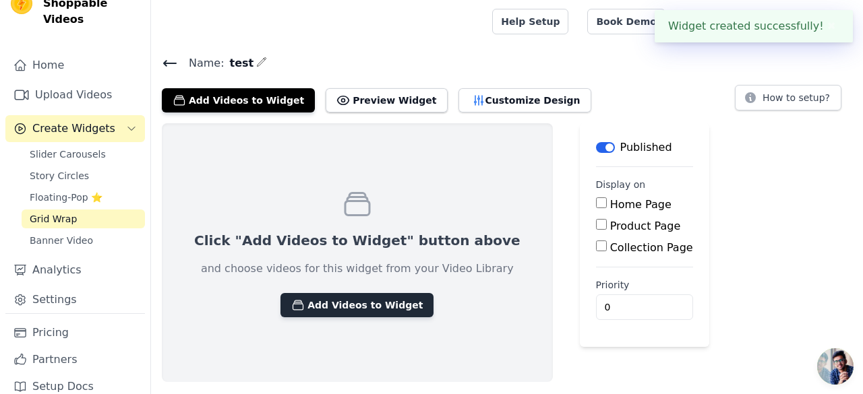
click at [365, 296] on button "Add Videos to Widget" at bounding box center [356, 305] width 153 height 24
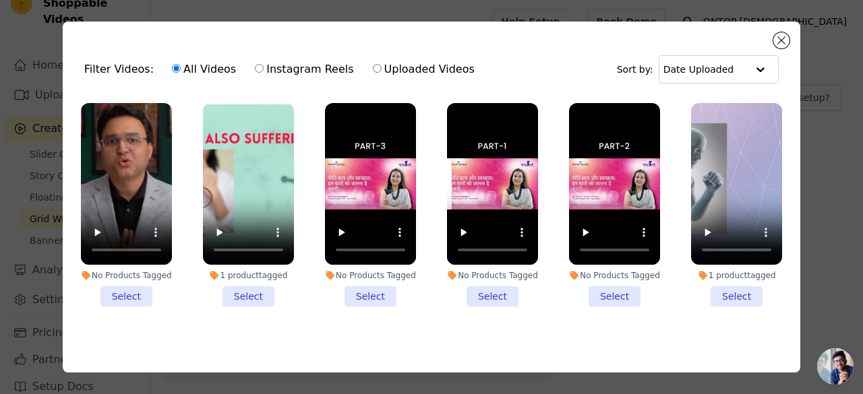
click at [123, 296] on li "No Products Tagged Select" at bounding box center [126, 205] width 91 height 204
click at [0, 0] on input "No Products Tagged Select" at bounding box center [0, 0] width 0 height 0
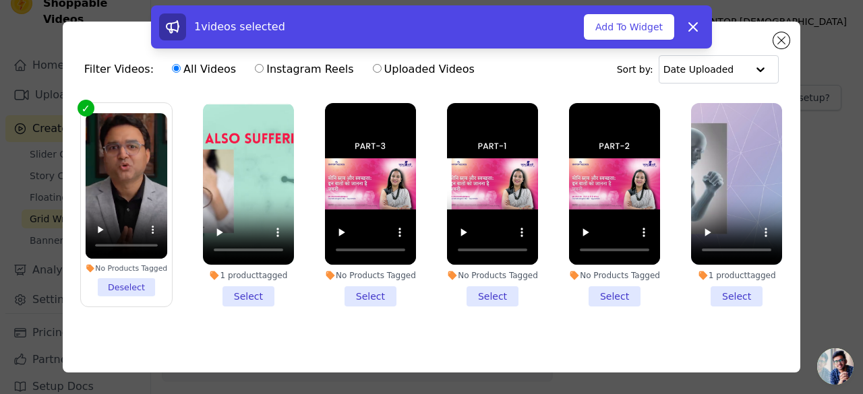
click at [250, 290] on li "1 product tagged Select" at bounding box center [248, 205] width 91 height 204
click at [0, 0] on input "1 product tagged Select" at bounding box center [0, 0] width 0 height 0
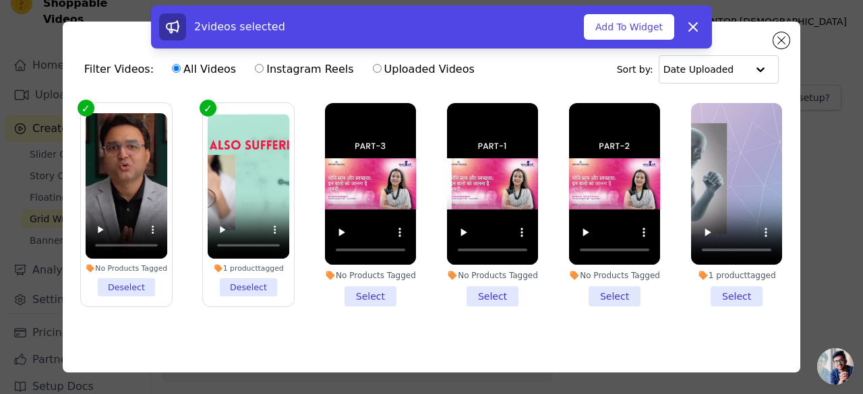
click at [348, 294] on li "No Products Tagged Select" at bounding box center [370, 205] width 91 height 204
click at [0, 0] on input "No Products Tagged Select" at bounding box center [0, 0] width 0 height 0
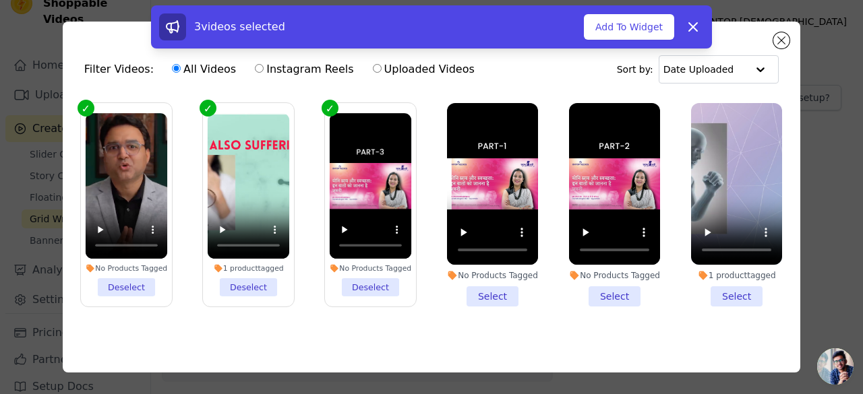
click at [464, 298] on li "No Products Tagged Select" at bounding box center [492, 205] width 91 height 204
click at [0, 0] on input "No Products Tagged Select" at bounding box center [0, 0] width 0 height 0
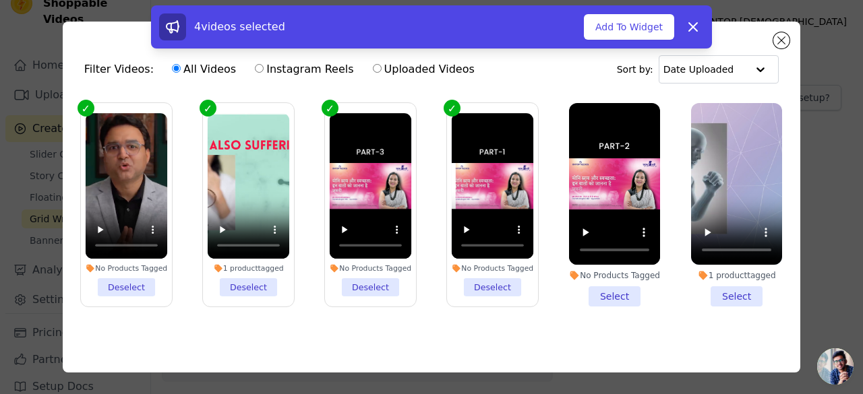
click at [612, 297] on li "No Products Tagged Select" at bounding box center [614, 205] width 91 height 204
click at [0, 0] on input "No Products Tagged Select" at bounding box center [0, 0] width 0 height 0
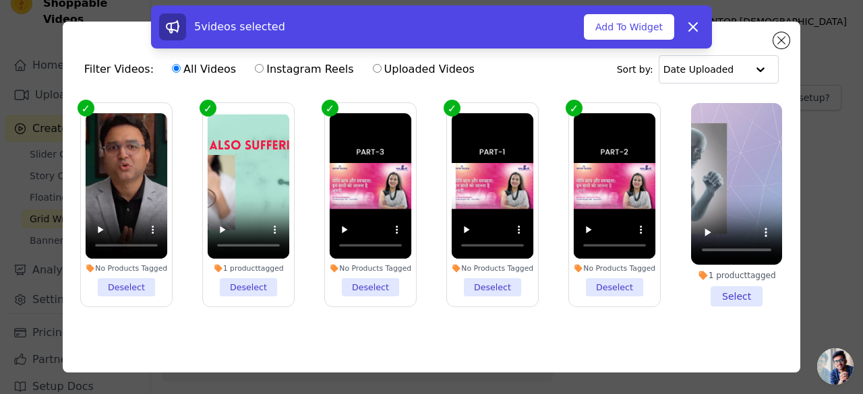
click at [716, 293] on li "1 product tagged Select" at bounding box center [736, 205] width 91 height 204
click at [0, 0] on input "1 product tagged Select" at bounding box center [0, 0] width 0 height 0
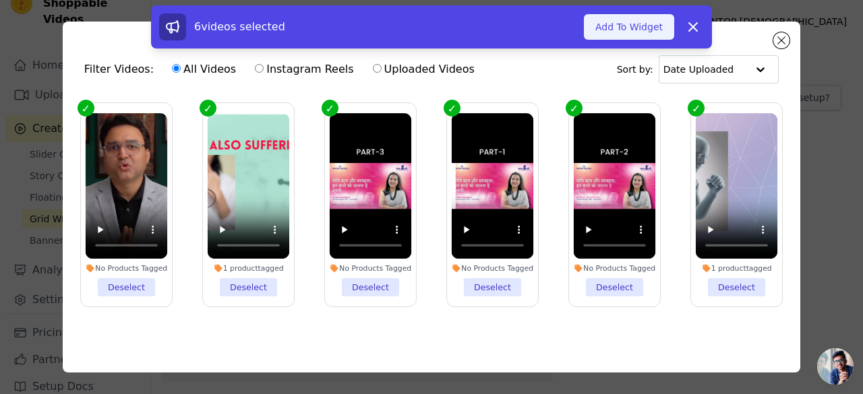
click at [637, 32] on button "Add To Widget" at bounding box center [629, 27] width 90 height 26
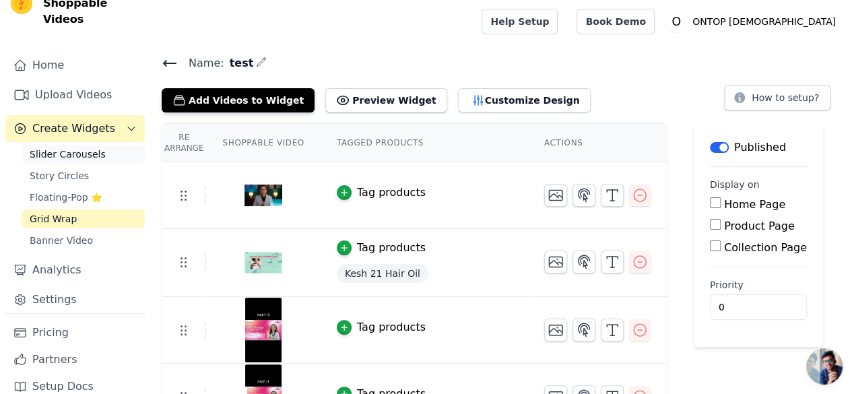
click at [53, 148] on span "Slider Carousels" at bounding box center [68, 154] width 76 height 13
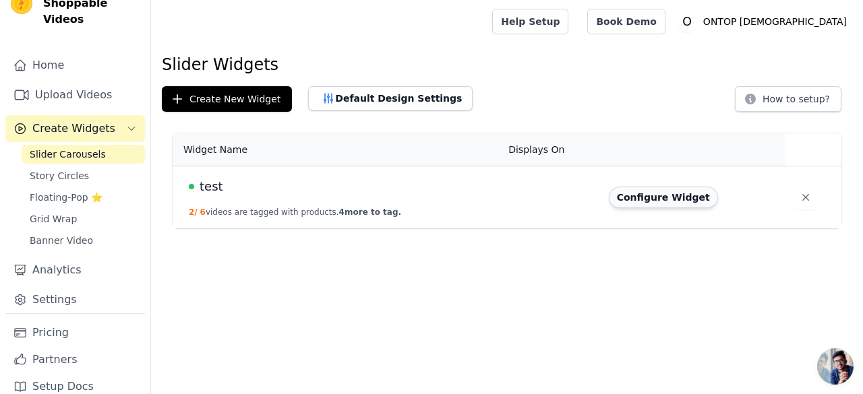
click at [685, 201] on button "Configure Widget" at bounding box center [662, 198] width 109 height 22
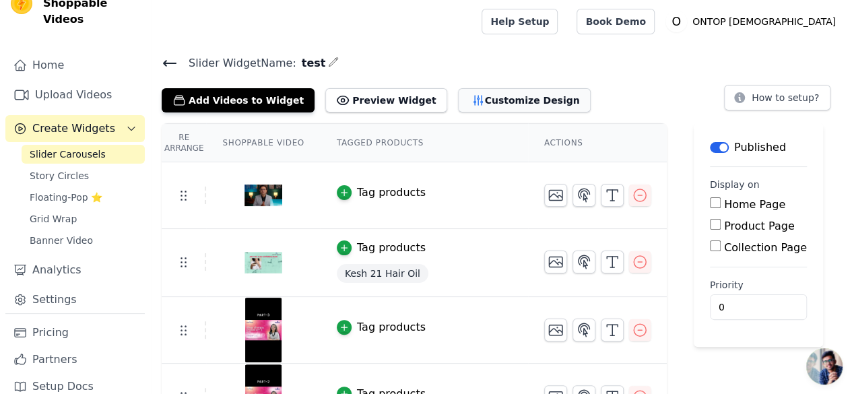
click at [483, 100] on button "Customize Design" at bounding box center [524, 100] width 133 height 24
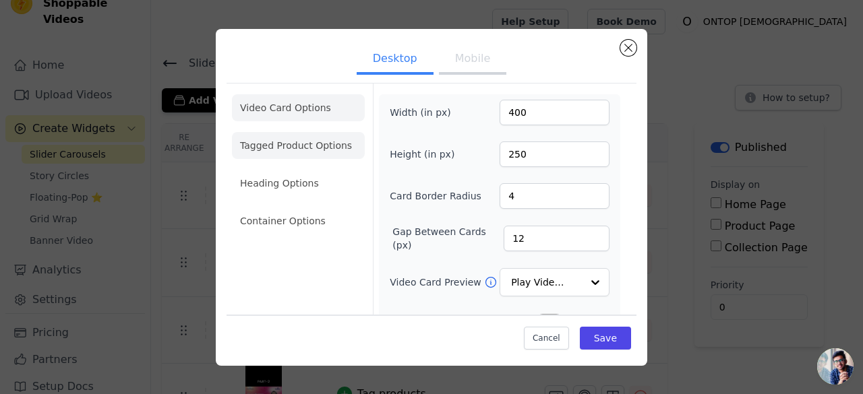
click at [280, 141] on li "Tagged Product Options" at bounding box center [298, 145] width 133 height 27
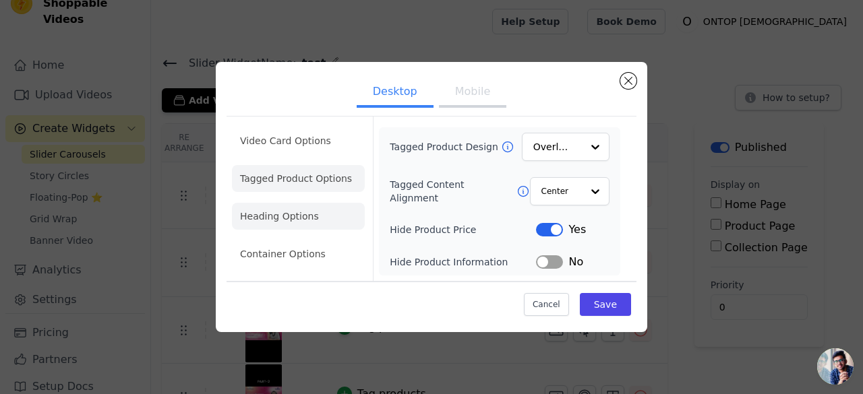
click at [280, 215] on li "Heading Options" at bounding box center [298, 216] width 133 height 27
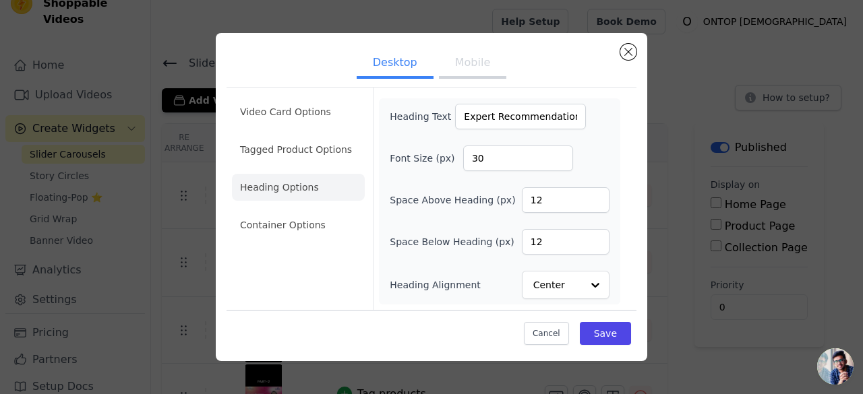
click at [279, 249] on div "Video Card Options Tagged Product Options Heading Options Container Options" at bounding box center [298, 199] width 133 height 222
click at [297, 226] on li "Container Options" at bounding box center [298, 225] width 133 height 27
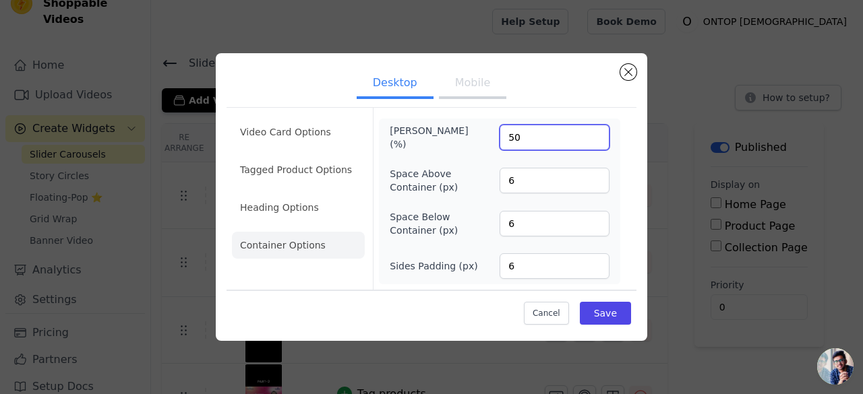
drag, startPoint x: 526, startPoint y: 141, endPoint x: 504, endPoint y: 138, distance: 22.4
click at [504, 138] on input "50" at bounding box center [554, 138] width 110 height 26
type input "100"
click at [597, 305] on button "Save" at bounding box center [605, 313] width 51 height 23
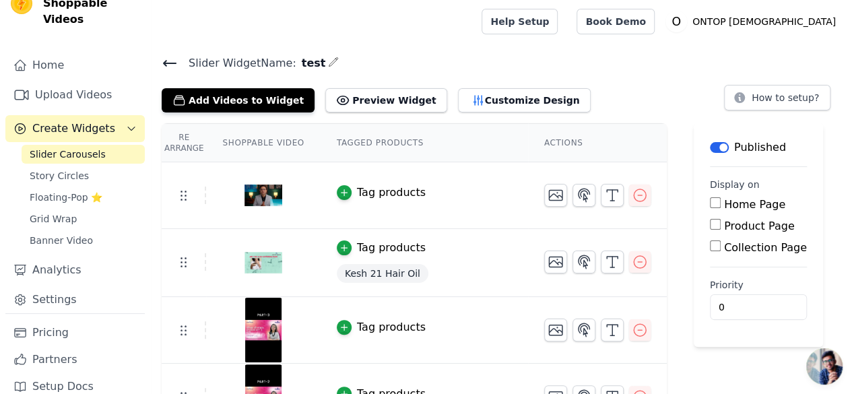
click at [462, 20] on div at bounding box center [314, 21] width 304 height 43
click at [817, 361] on span "Open chat" at bounding box center [825, 366] width 36 height 36
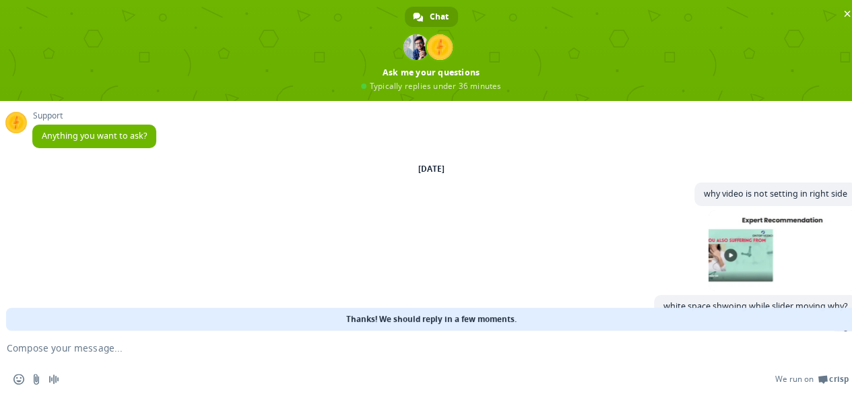
scroll to position [68, 0]
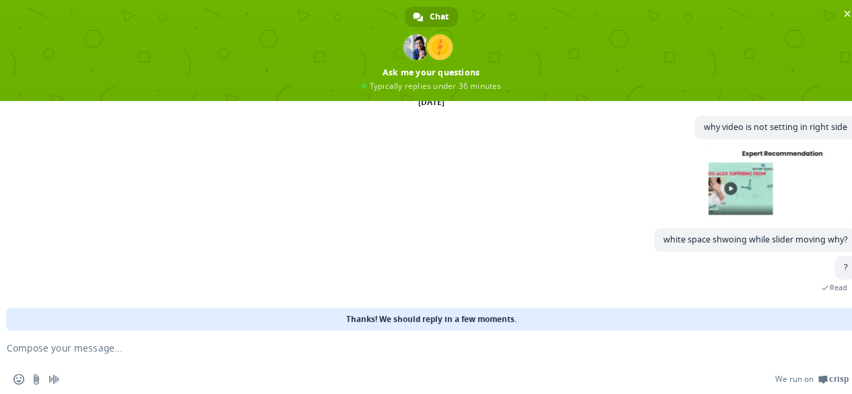
type textarea "?"
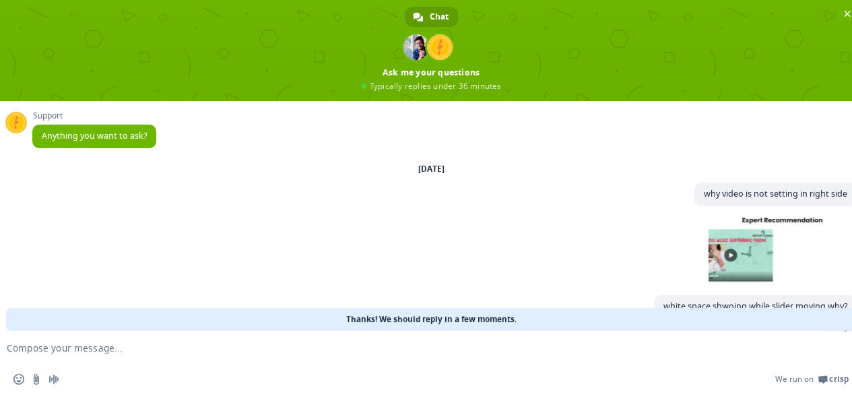
scroll to position [84, 0]
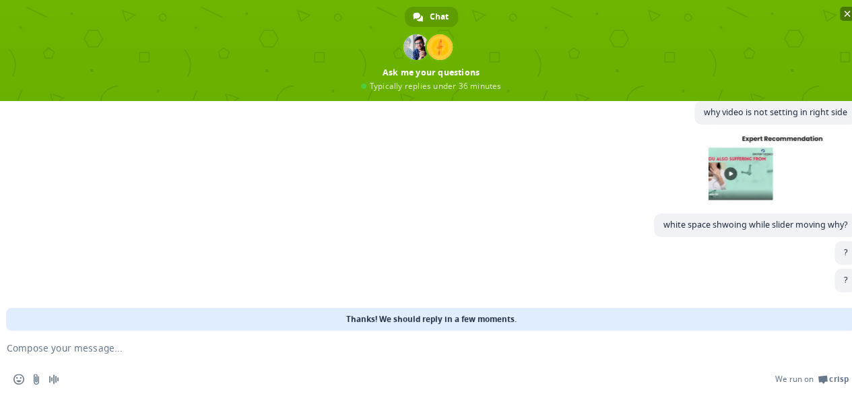
click at [851, 14] on span "Close chat" at bounding box center [847, 14] width 14 height 14
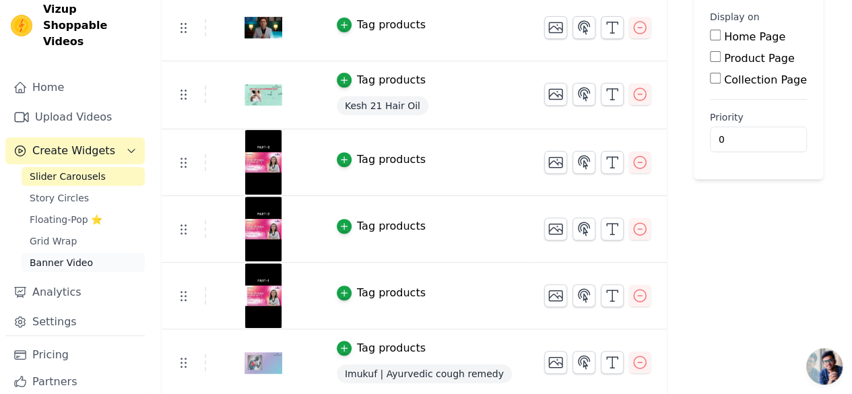
scroll to position [0, 0]
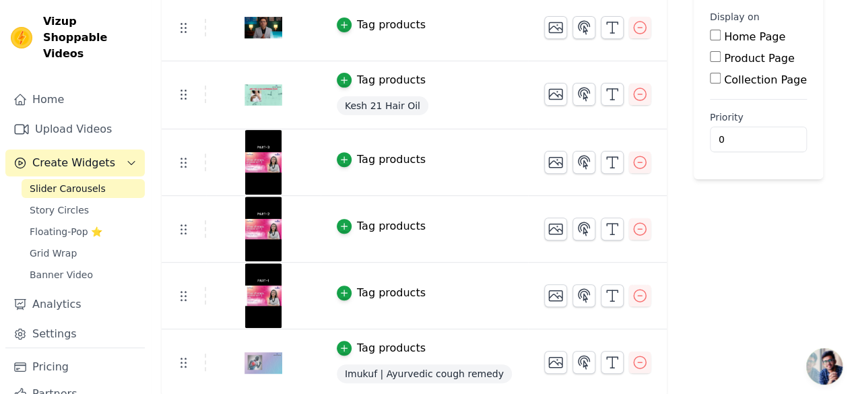
click at [750, 241] on div "Label Published Display on Home Page Product Page Collection Page Priority 0" at bounding box center [758, 177] width 129 height 442
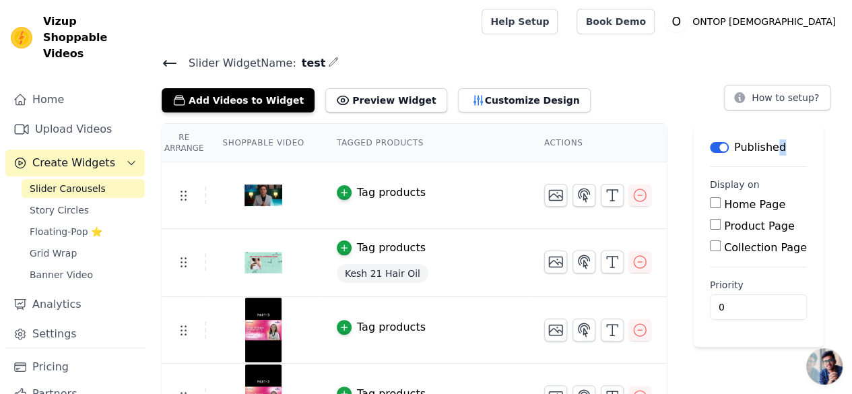
drag, startPoint x: 752, startPoint y: 145, endPoint x: 763, endPoint y: 146, distance: 10.8
click at [763, 146] on div "Label Published" at bounding box center [758, 147] width 97 height 16
click at [801, 145] on div "Re Arrange Shoppable Video Tagged Products Actions Tag products Tag products Ke…" at bounding box center [501, 344] width 701 height 442
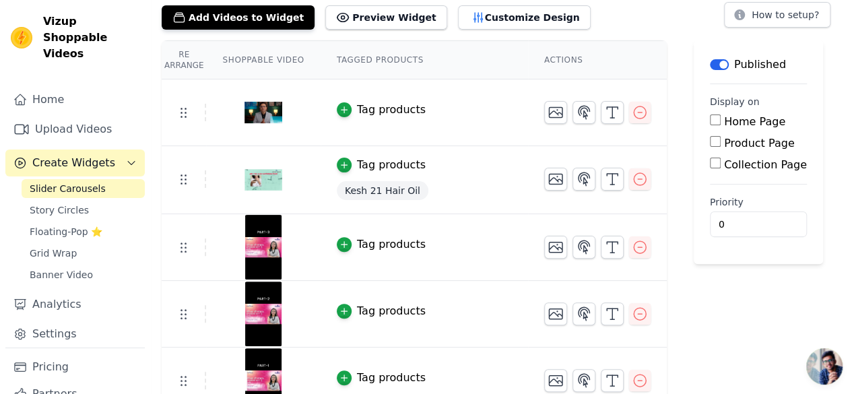
scroll to position [100, 0]
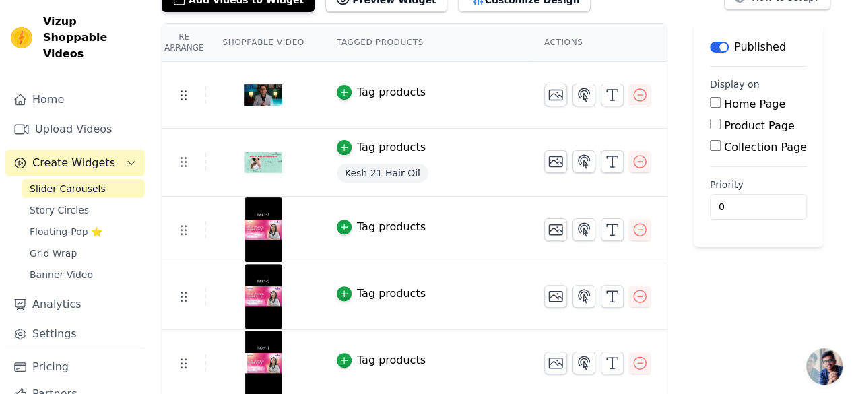
click at [820, 363] on span "Open chat" at bounding box center [825, 366] width 36 height 36
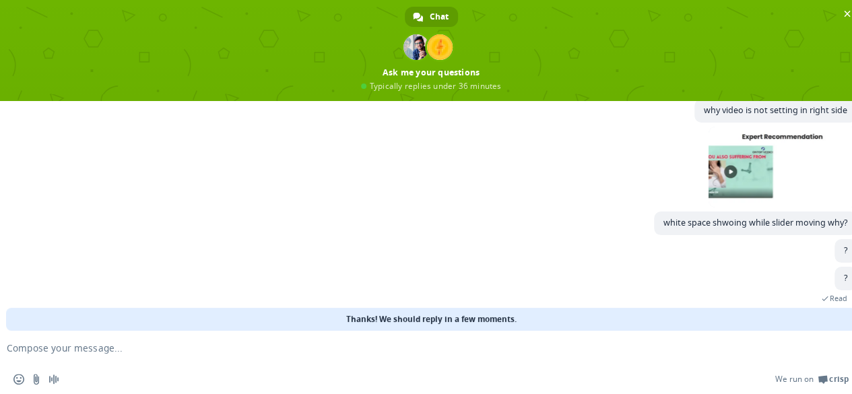
scroll to position [96, 0]
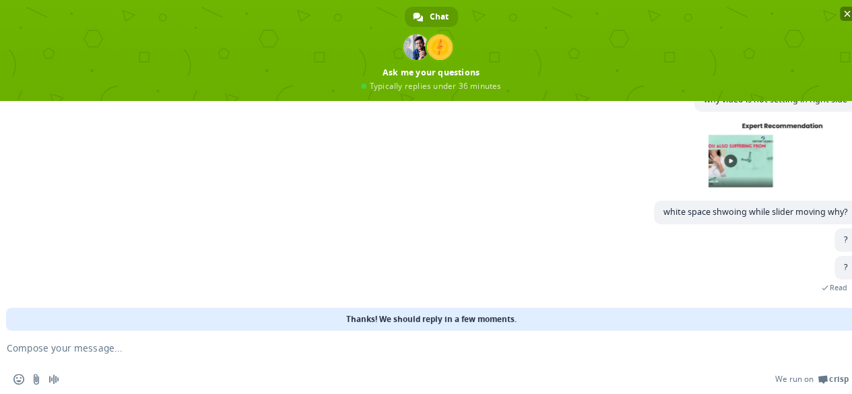
click at [847, 14] on span "Close chat" at bounding box center [847, 14] width 7 height 7
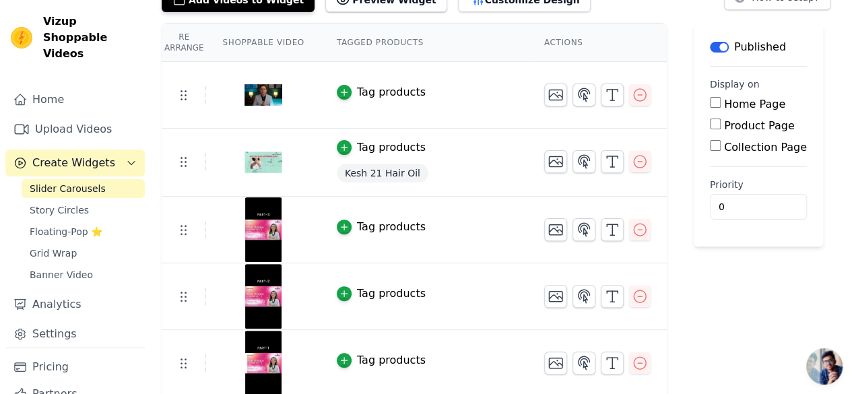
scroll to position [96, 0]
click at [71, 182] on span "Slider Carousels" at bounding box center [68, 188] width 76 height 13
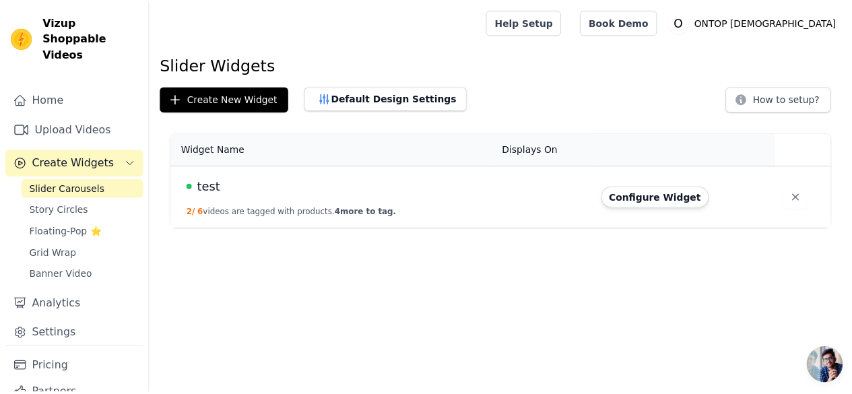
scroll to position [96, 0]
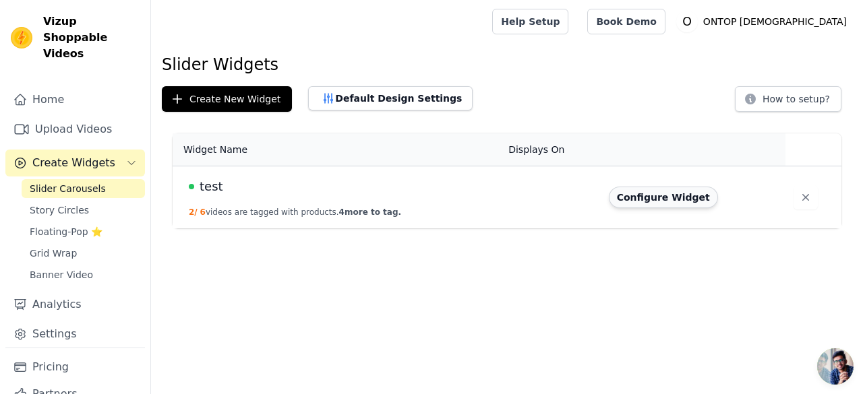
click at [654, 203] on button "Configure Widget" at bounding box center [662, 198] width 109 height 22
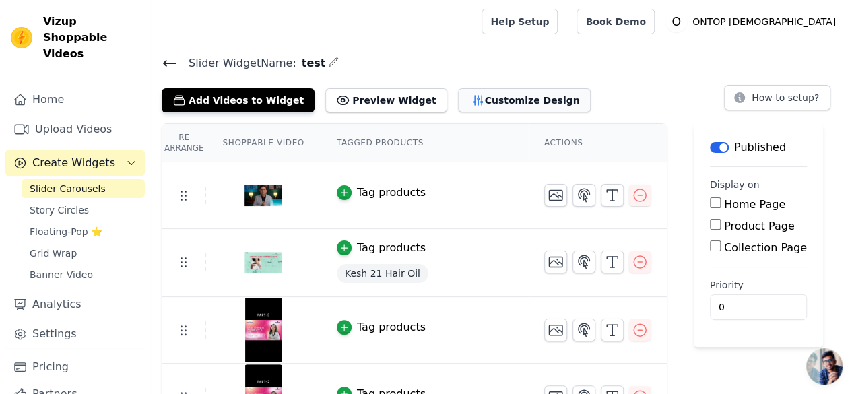
click at [491, 103] on button "Customize Design" at bounding box center [524, 100] width 133 height 24
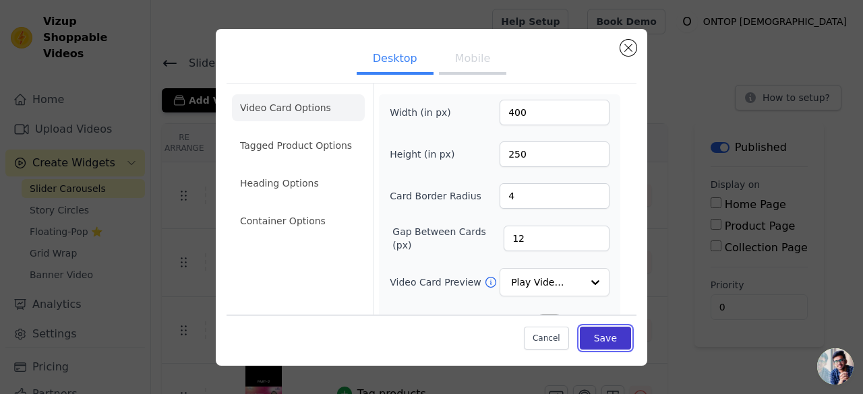
click at [600, 335] on button "Save" at bounding box center [605, 338] width 51 height 23
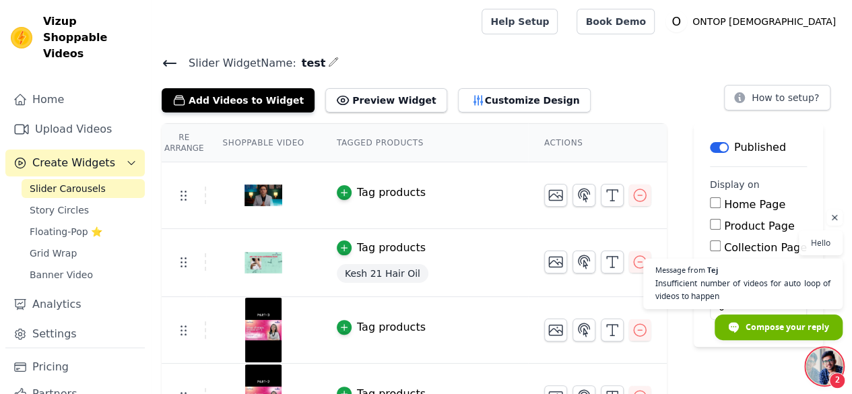
scroll to position [115, 0]
click at [827, 370] on span "Open chat" at bounding box center [825, 366] width 36 height 36
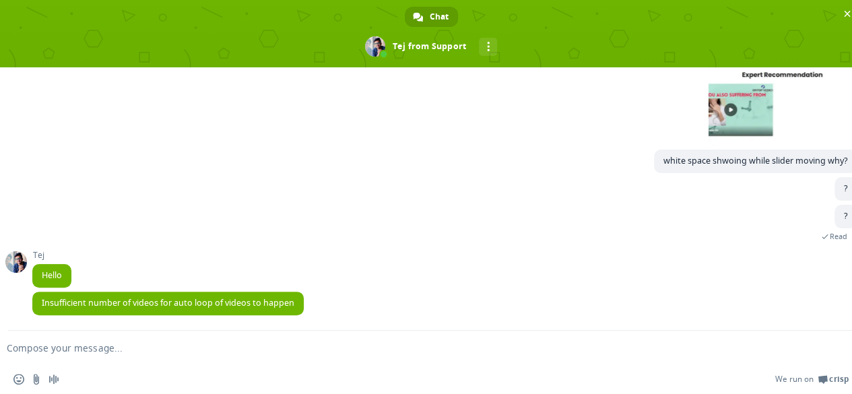
click at [152, 350] on textarea "Compose your message..." at bounding box center [410, 348] width 806 height 12
type textarea "i have"
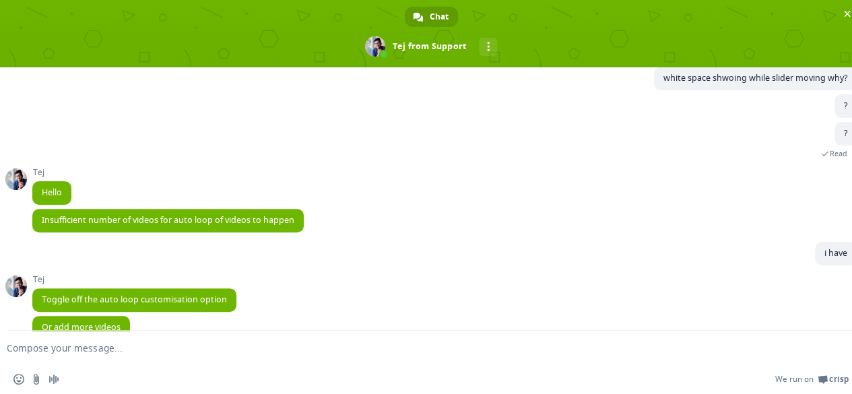
scroll to position [223, 0]
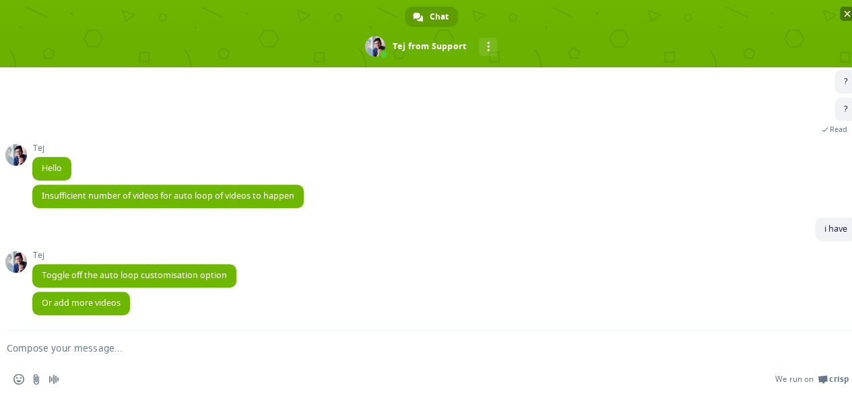
click at [846, 15] on span "Close chat" at bounding box center [847, 14] width 7 height 7
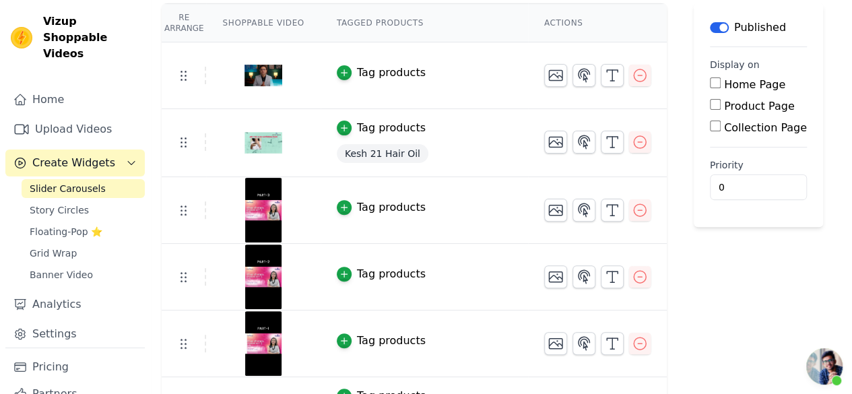
scroll to position [100, 0]
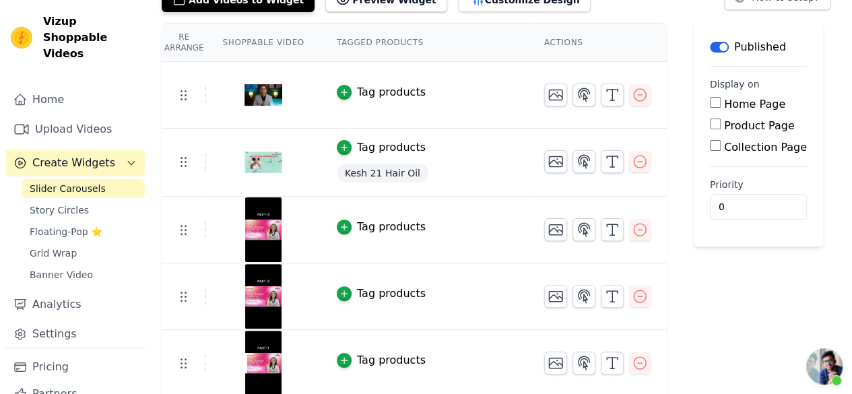
click at [827, 363] on span "Open chat" at bounding box center [825, 366] width 36 height 36
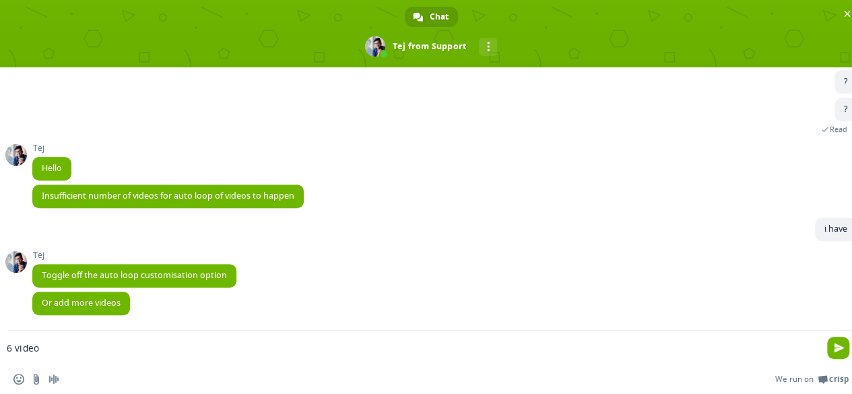
type textarea "6 videos"
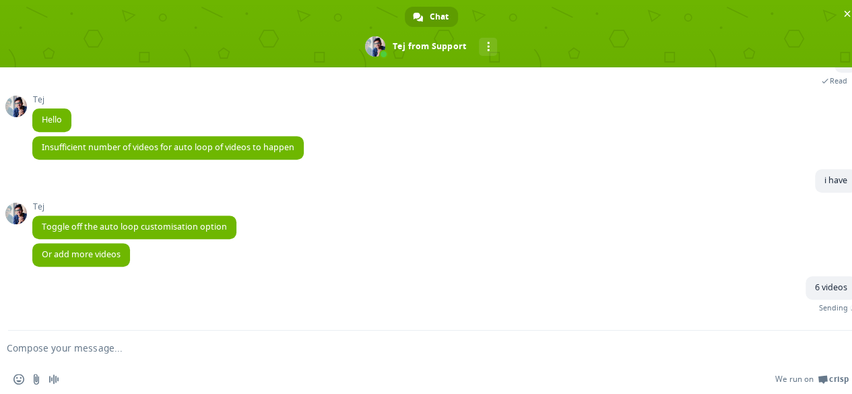
scroll to position [256, 0]
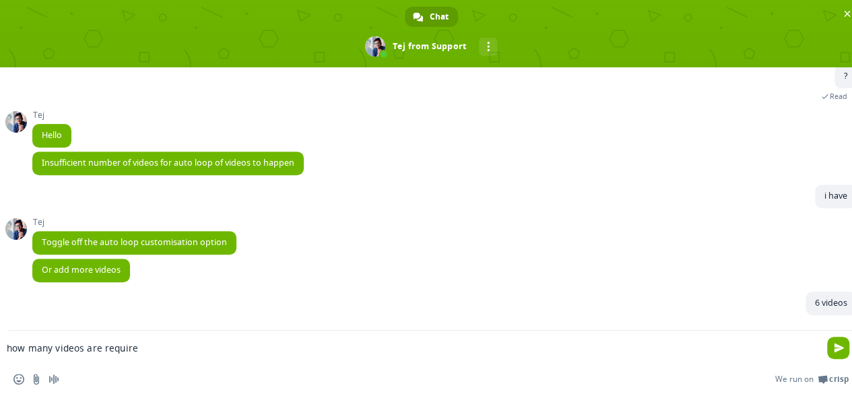
type textarea "how many videos are require?"
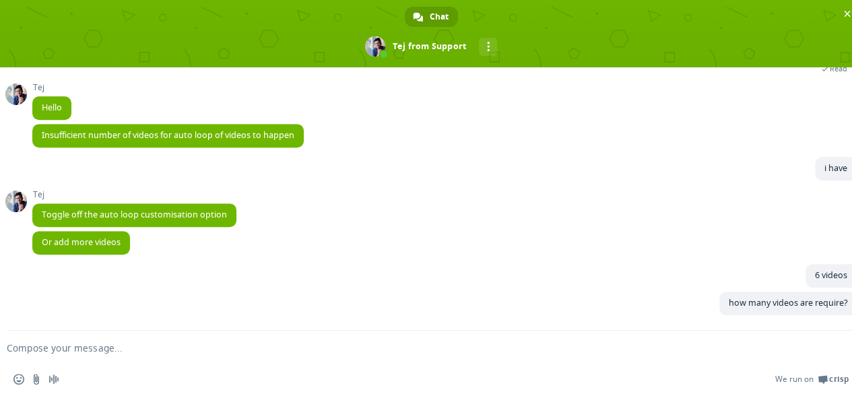
scroll to position [284, 0]
click at [850, 12] on span "Close chat" at bounding box center [847, 14] width 7 height 7
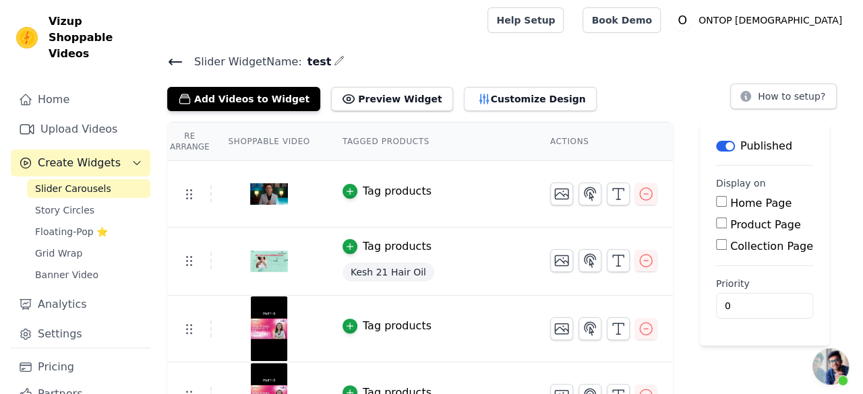
scroll to position [0, 0]
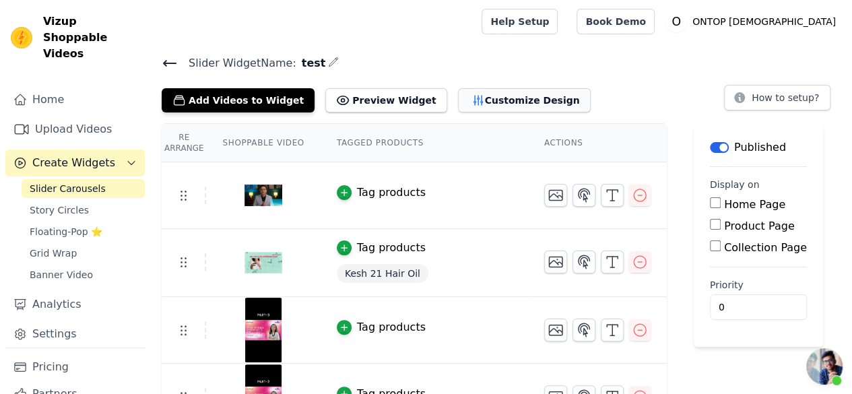
click at [486, 103] on button "Customize Design" at bounding box center [524, 100] width 133 height 24
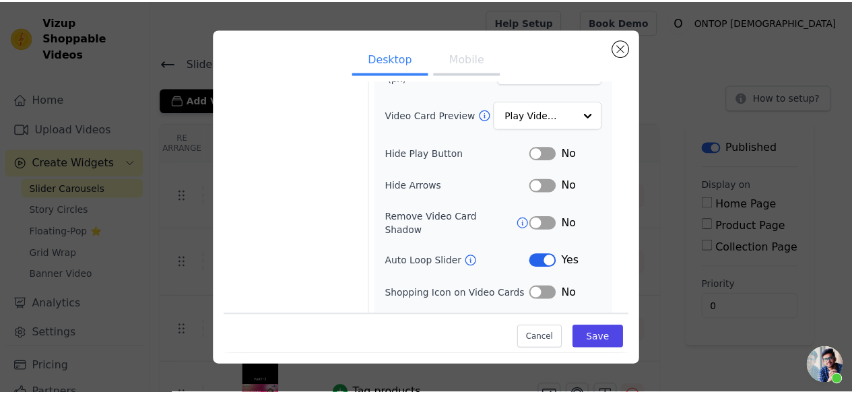
scroll to position [183, 0]
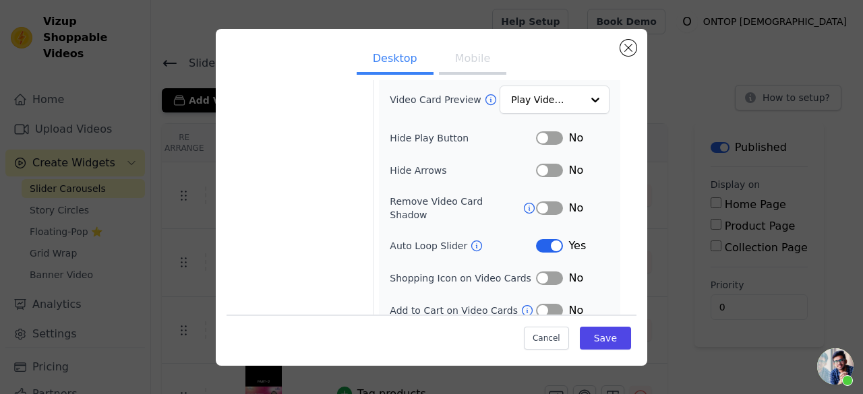
click at [543, 239] on button "Label" at bounding box center [549, 245] width 27 height 13
click at [592, 332] on button "Save" at bounding box center [605, 338] width 51 height 23
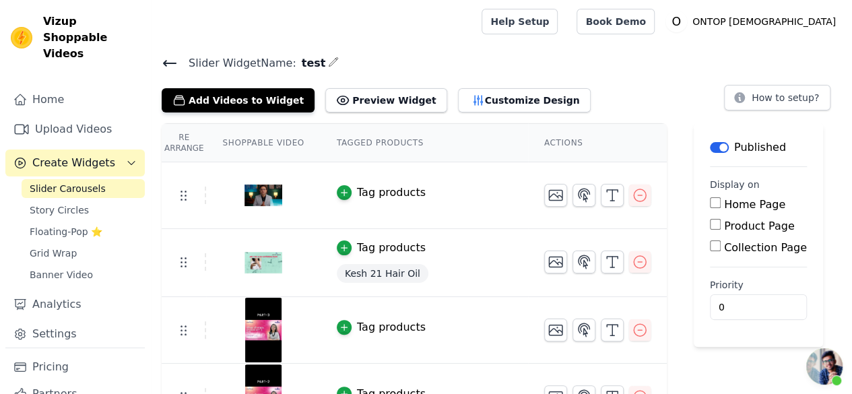
click at [822, 362] on span "Open chat" at bounding box center [825, 366] width 36 height 36
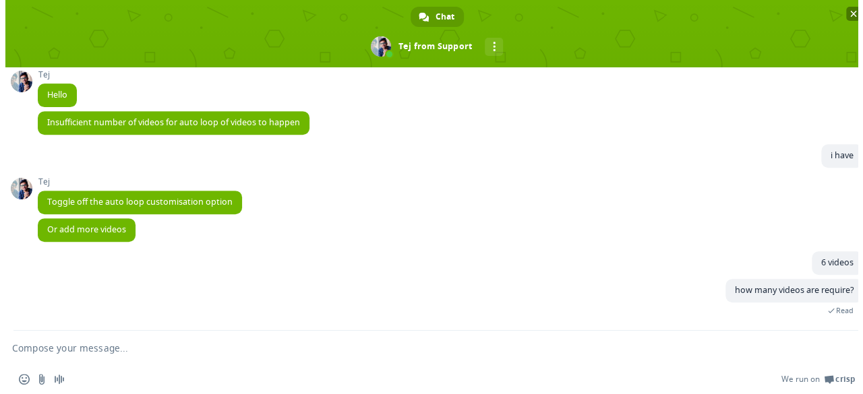
scroll to position [311, 0]
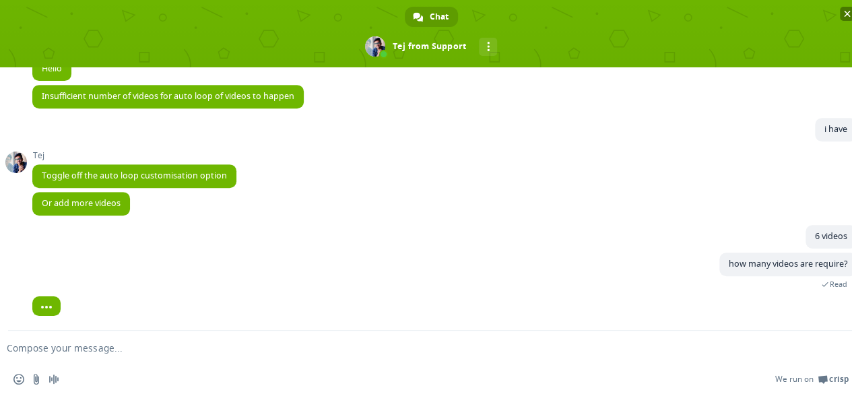
click at [845, 12] on span "Close chat" at bounding box center [847, 14] width 7 height 7
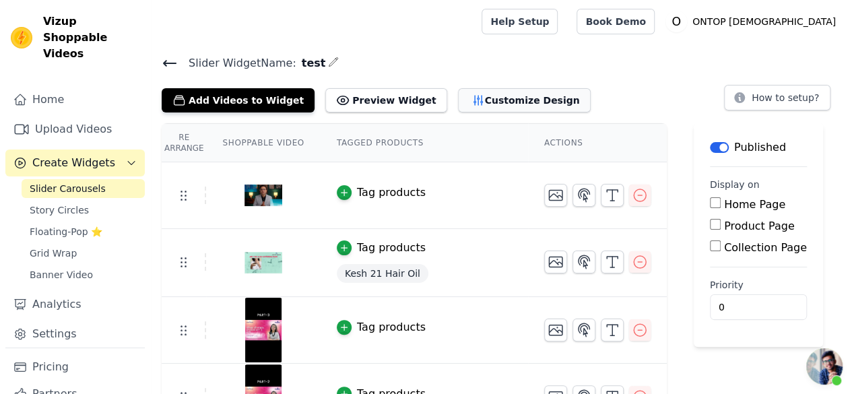
click at [523, 98] on button "Customize Design" at bounding box center [524, 100] width 133 height 24
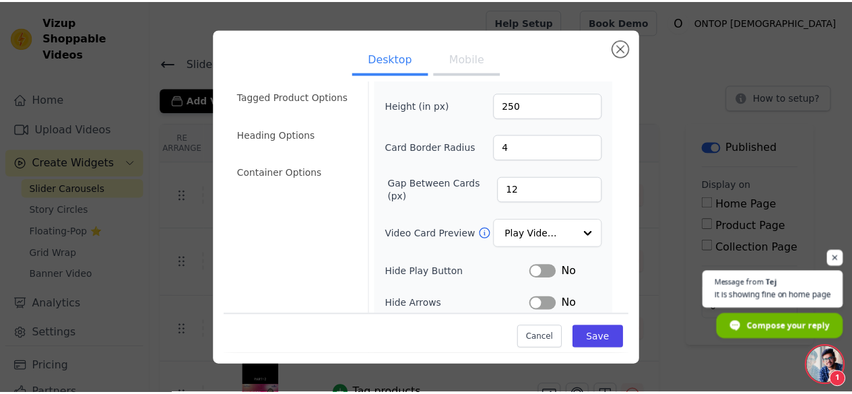
scroll to position [67, 0]
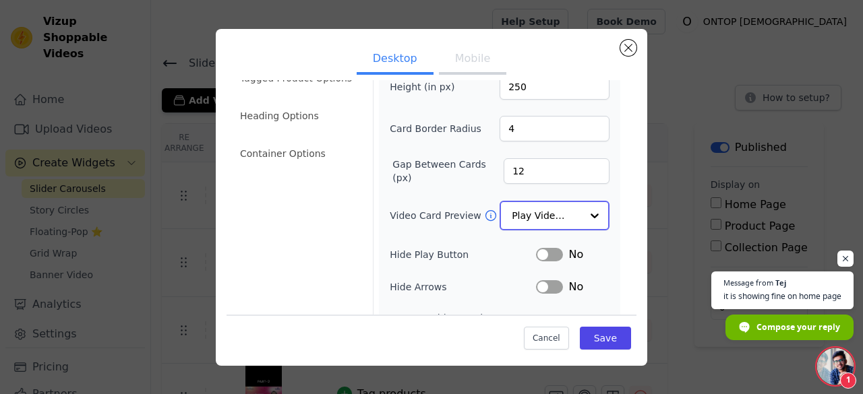
click at [561, 210] on input "Video Card Preview" at bounding box center [545, 215] width 69 height 27
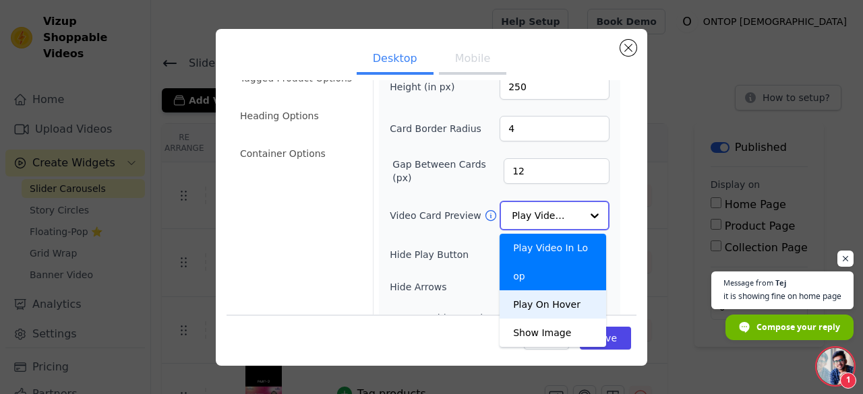
click at [547, 290] on div "Play On Hover" at bounding box center [552, 304] width 106 height 28
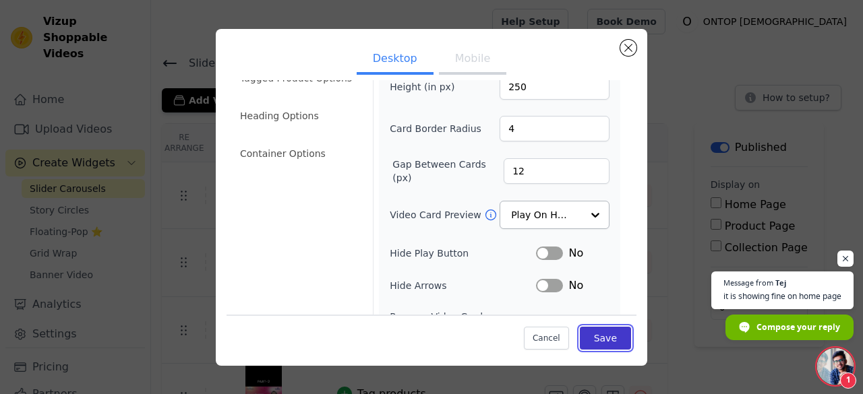
click at [597, 335] on button "Save" at bounding box center [605, 338] width 51 height 23
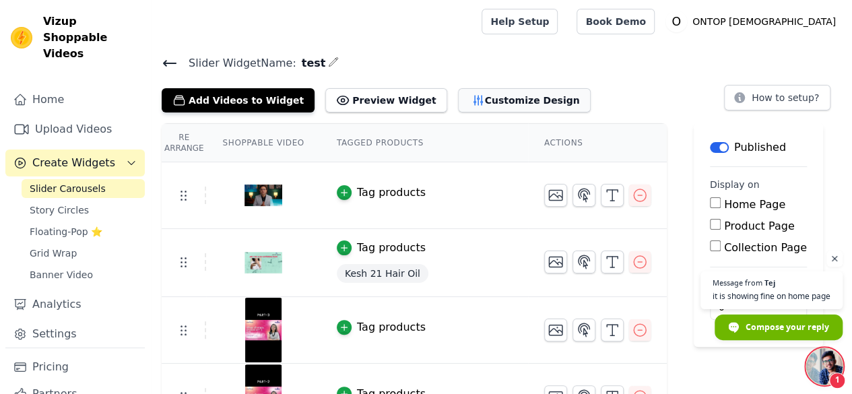
click at [487, 102] on button "Customize Design" at bounding box center [524, 100] width 133 height 24
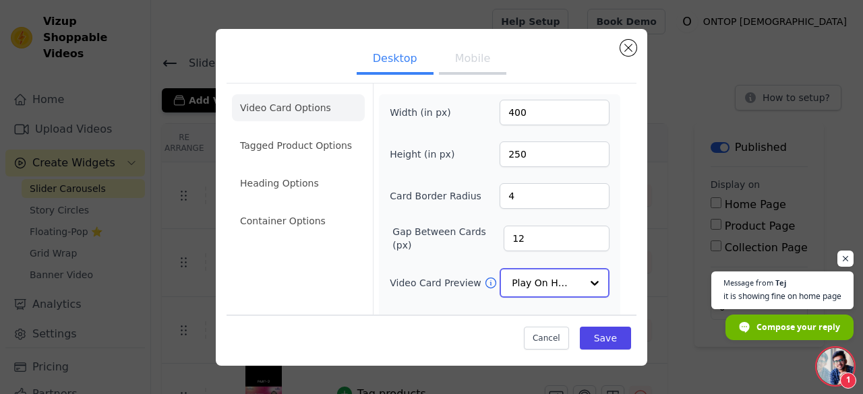
click at [550, 280] on input "Video Card Preview" at bounding box center [545, 283] width 69 height 27
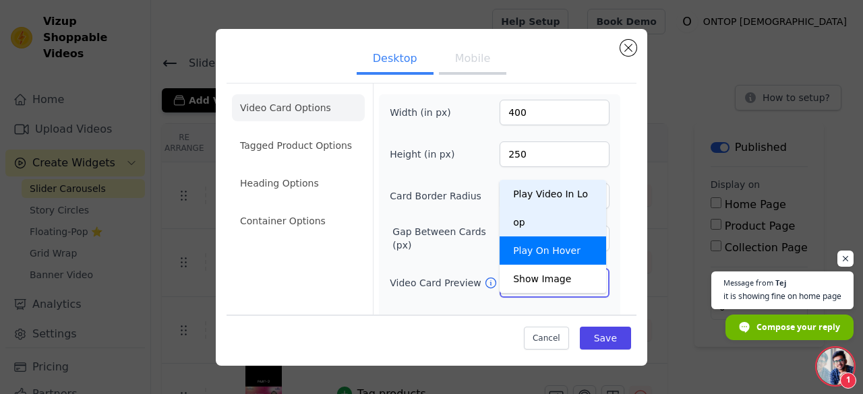
click at [551, 189] on div "Play Video In Loop" at bounding box center [552, 208] width 106 height 57
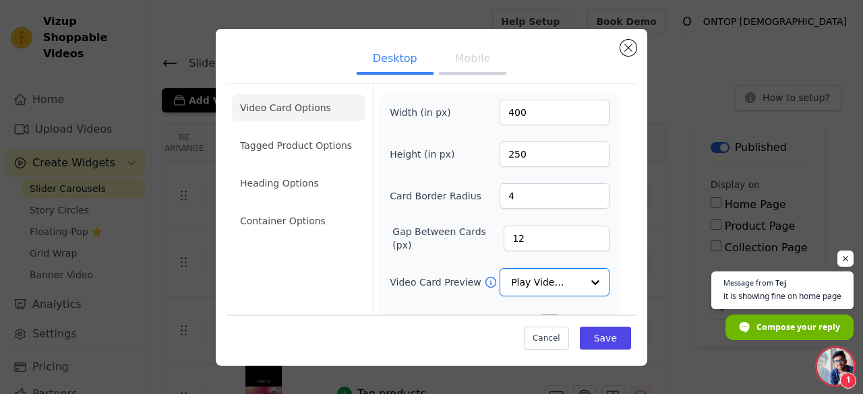
click at [605, 246] on div "Width (in px) 400 Height (in px) 250 Card Border Radius 4 Gap Between Cards (px…" at bounding box center [499, 300] width 241 height 412
click at [602, 337] on button "Save" at bounding box center [605, 338] width 51 height 23
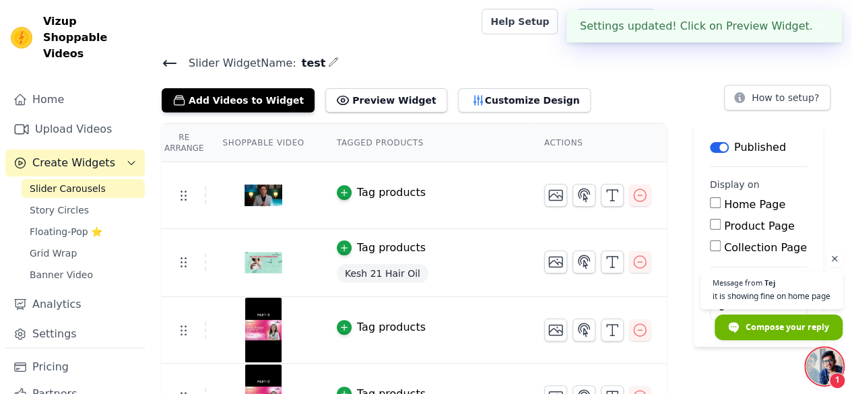
click at [831, 366] on span "Open chat" at bounding box center [825, 366] width 36 height 36
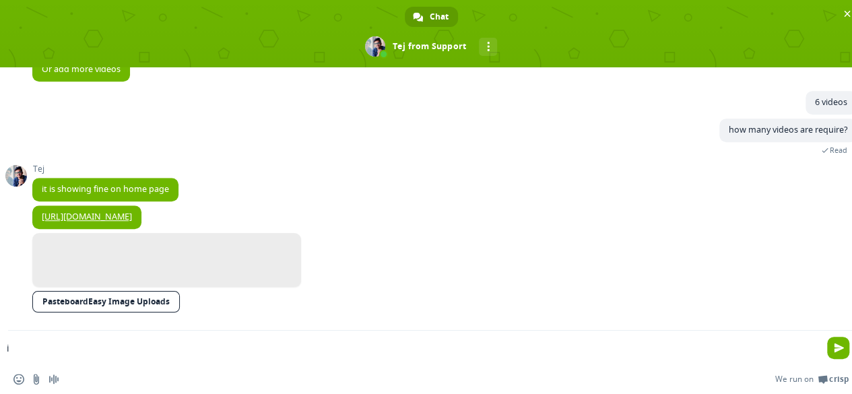
scroll to position [445, 0]
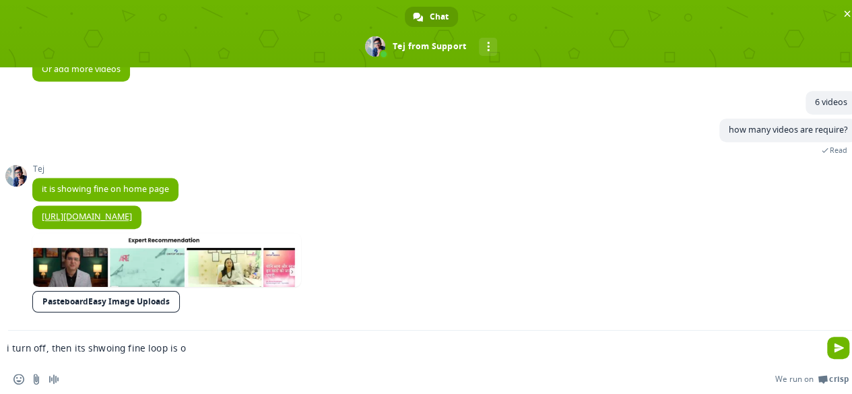
type textarea "i turn off, then its shwoing fine loop is of"
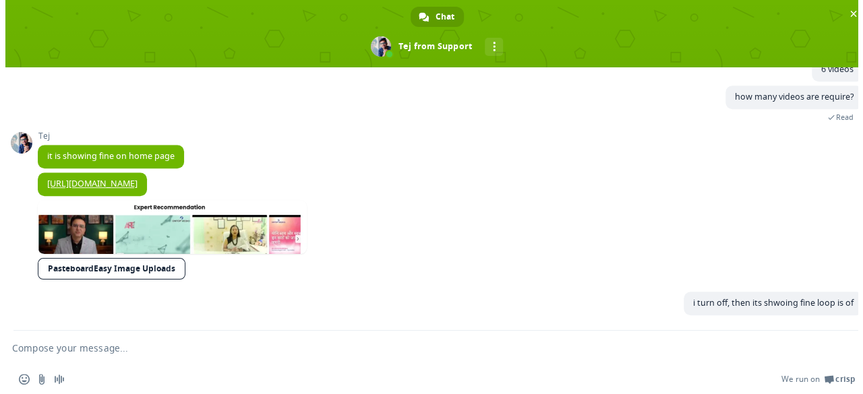
scroll to position [478, 0]
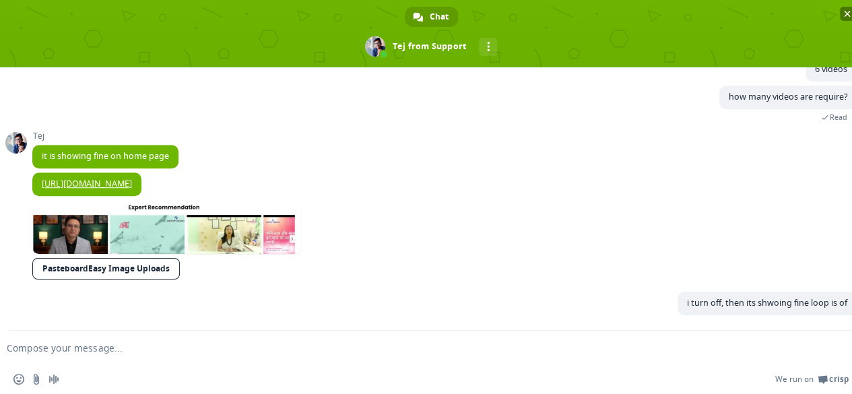
click at [845, 17] on span "Close chat" at bounding box center [847, 14] width 7 height 7
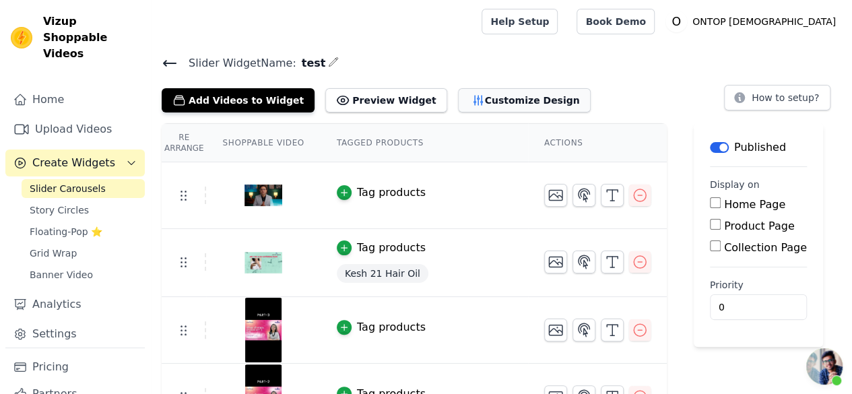
click at [518, 95] on button "Customize Design" at bounding box center [524, 100] width 133 height 24
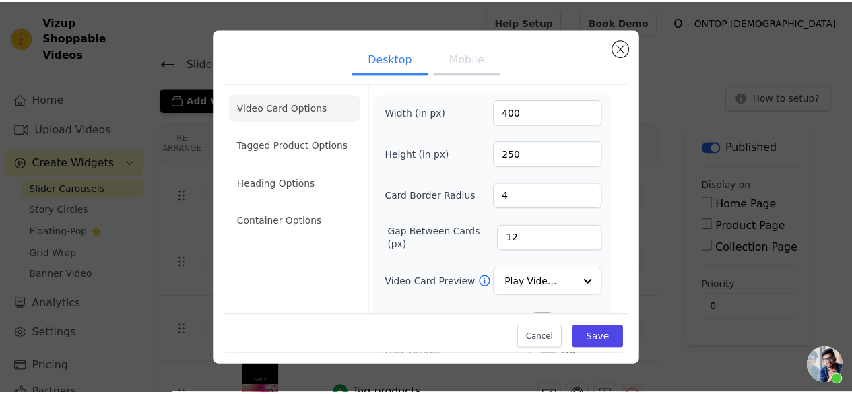
scroll to position [135, 0]
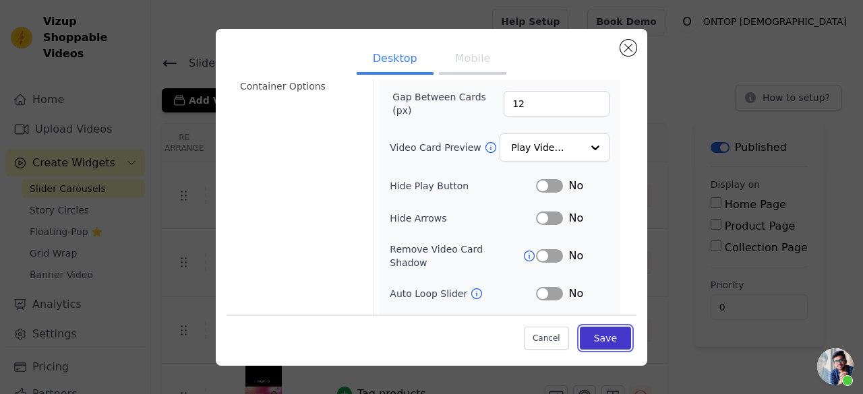
click at [600, 339] on button "Save" at bounding box center [605, 338] width 51 height 23
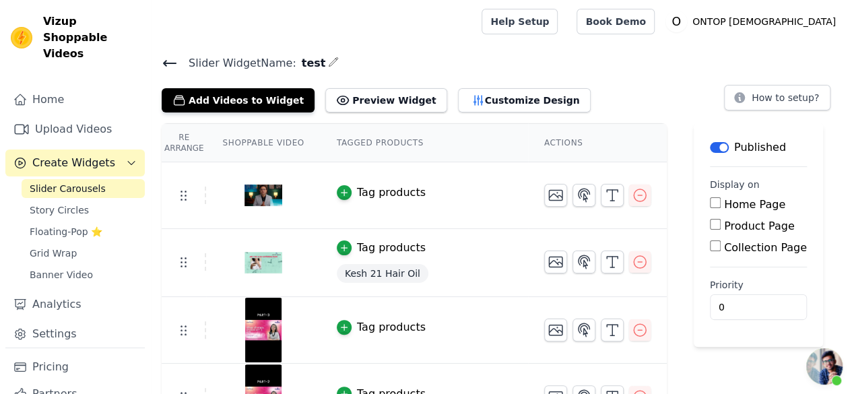
click at [815, 369] on span "Open chat" at bounding box center [825, 366] width 36 height 36
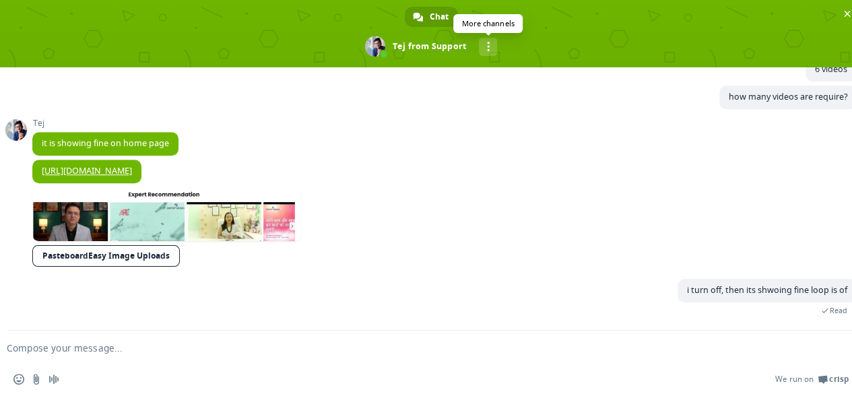
click at [487, 42] on span "More channels" at bounding box center [488, 46] width 3 height 9
click at [545, 45] on span at bounding box center [431, 33] width 863 height 67
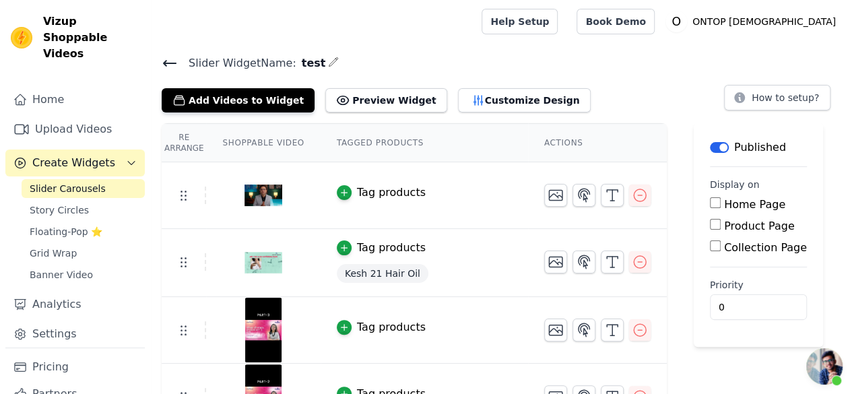
click at [602, 93] on div "Add Videos to Widget Preview Widget Customize Design How to setup?" at bounding box center [502, 98] width 680 height 30
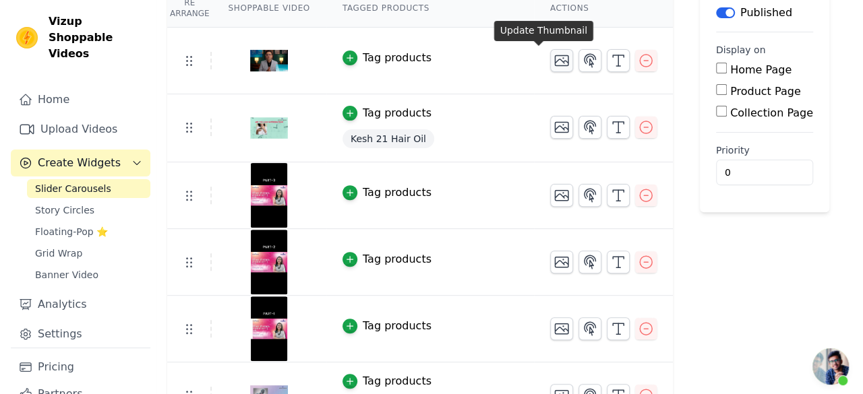
scroll to position [0, 0]
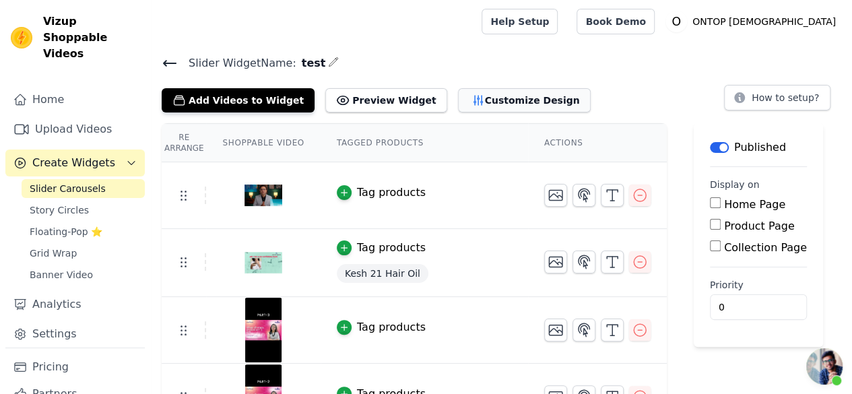
click at [496, 90] on button "Customize Design" at bounding box center [524, 100] width 133 height 24
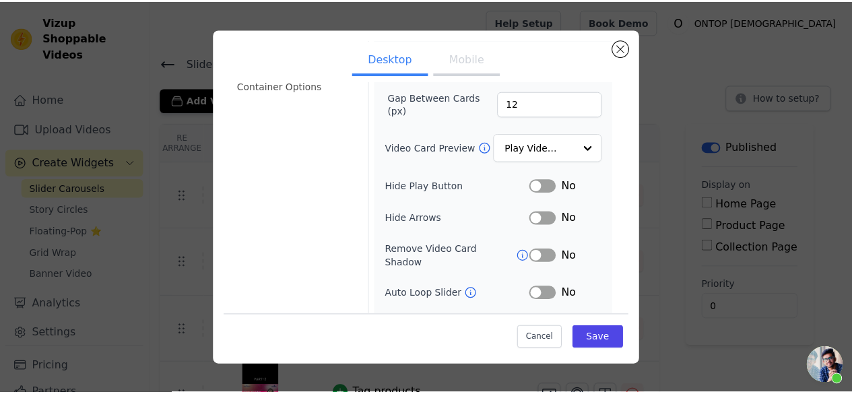
scroll to position [183, 0]
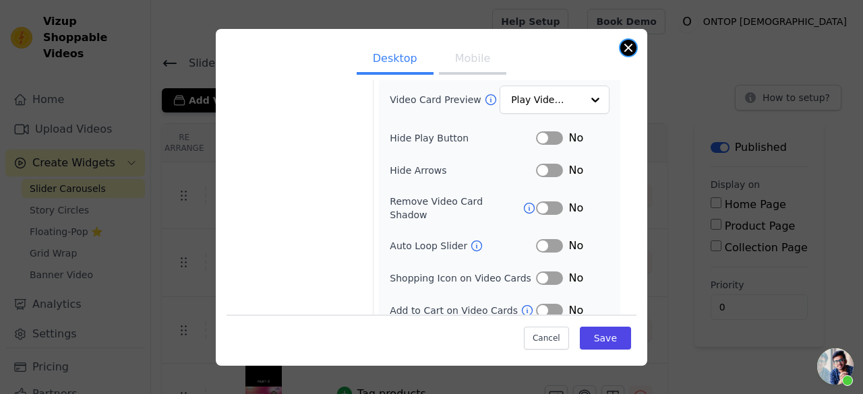
click at [623, 49] on button "Close modal" at bounding box center [628, 48] width 16 height 16
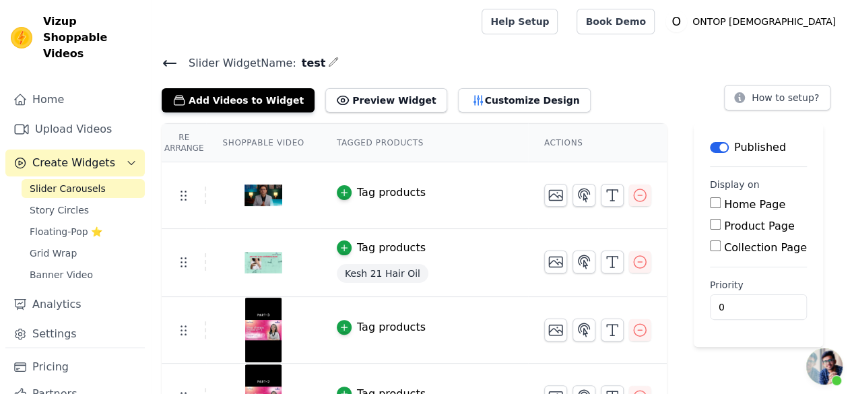
scroll to position [478, 0]
click at [823, 365] on span "Open chat" at bounding box center [825, 366] width 36 height 36
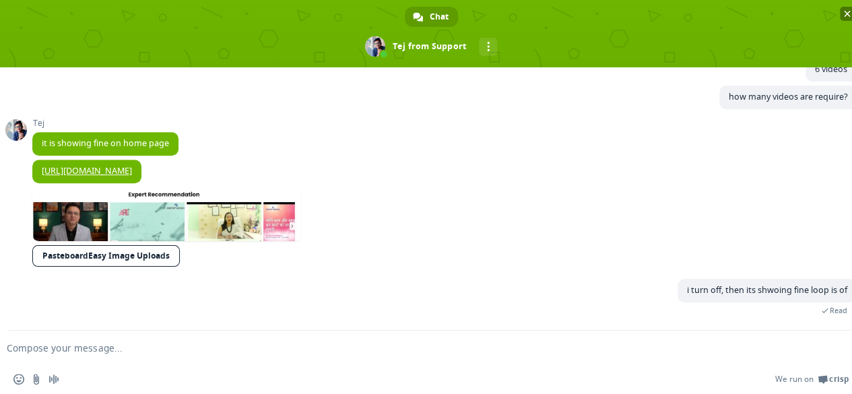
click at [844, 13] on span "Close chat" at bounding box center [847, 14] width 7 height 7
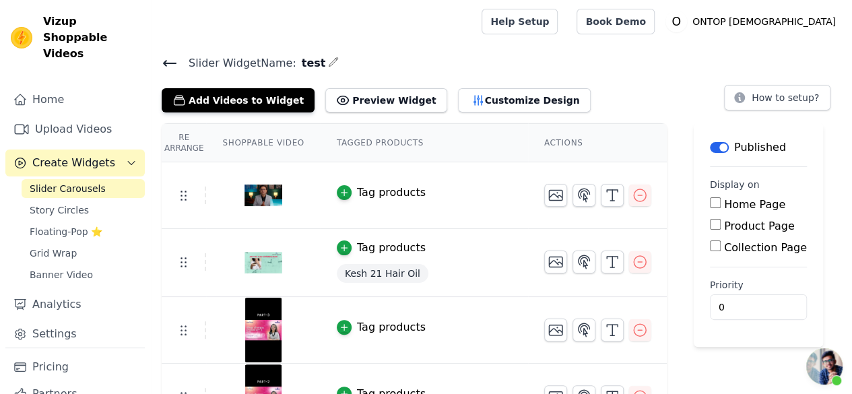
click at [596, 69] on h4 "Slider Widget Name: test" at bounding box center [502, 63] width 680 height 18
